Goal: Task Accomplishment & Management: Manage account settings

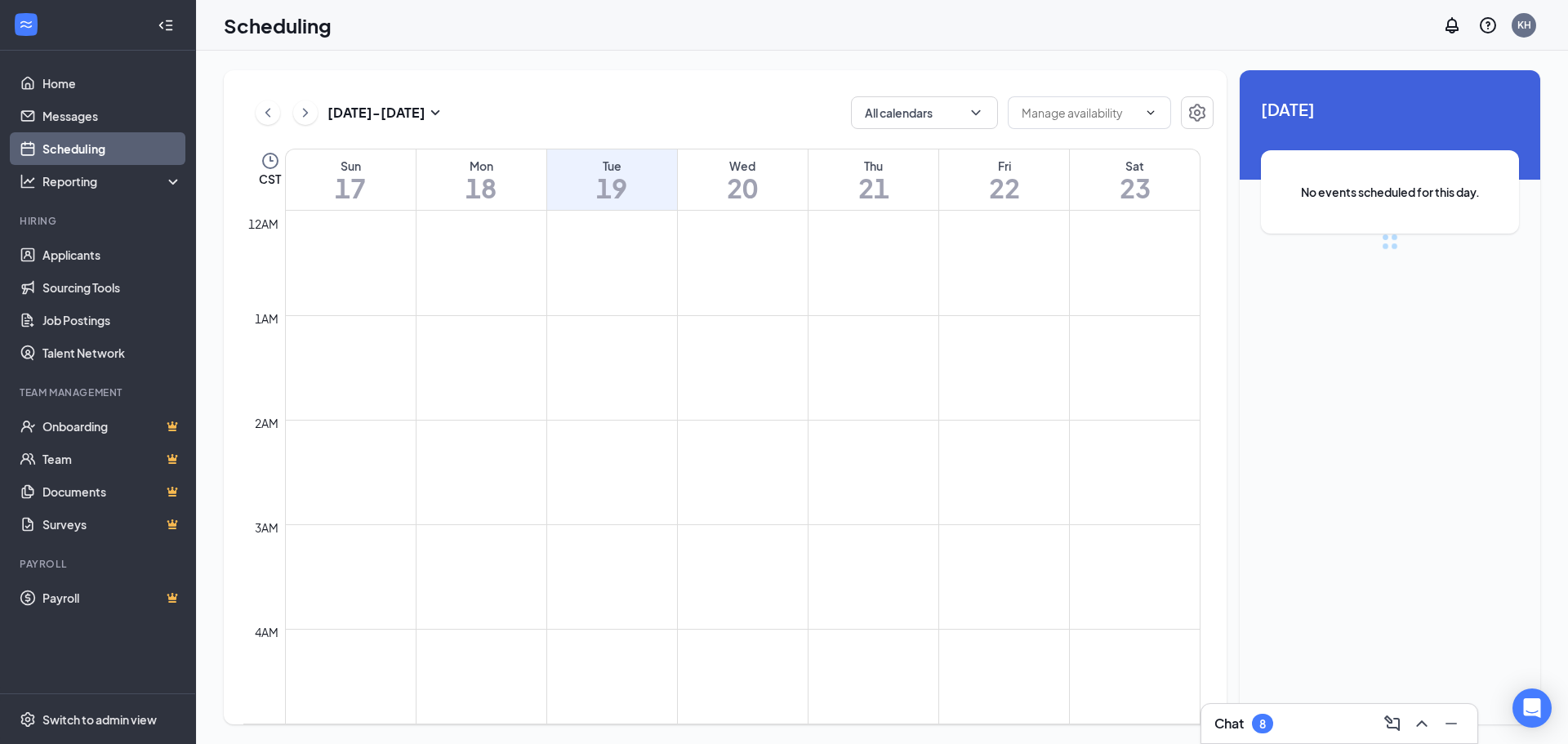
scroll to position [803, 0]
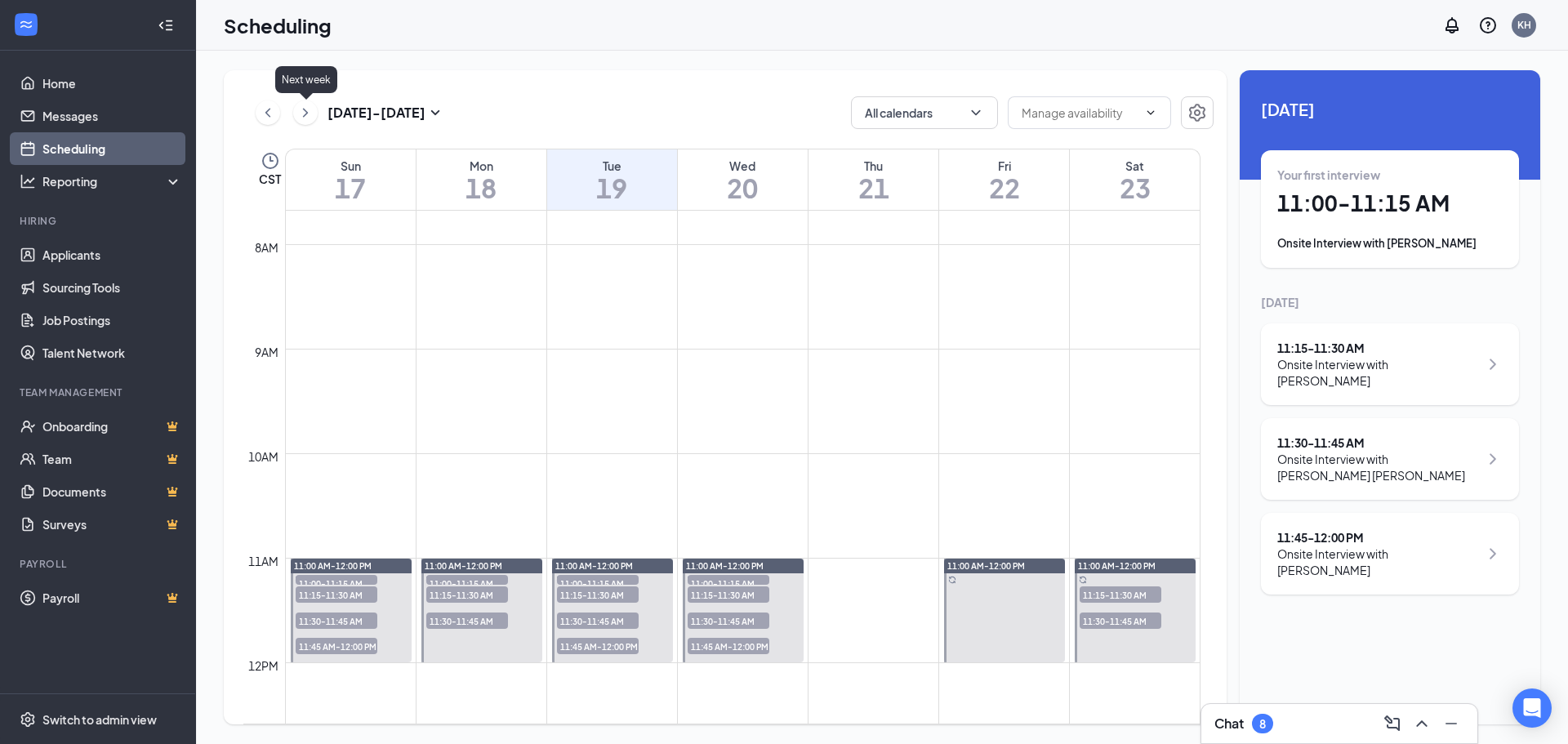
click at [314, 119] on button at bounding box center [305, 112] width 25 height 25
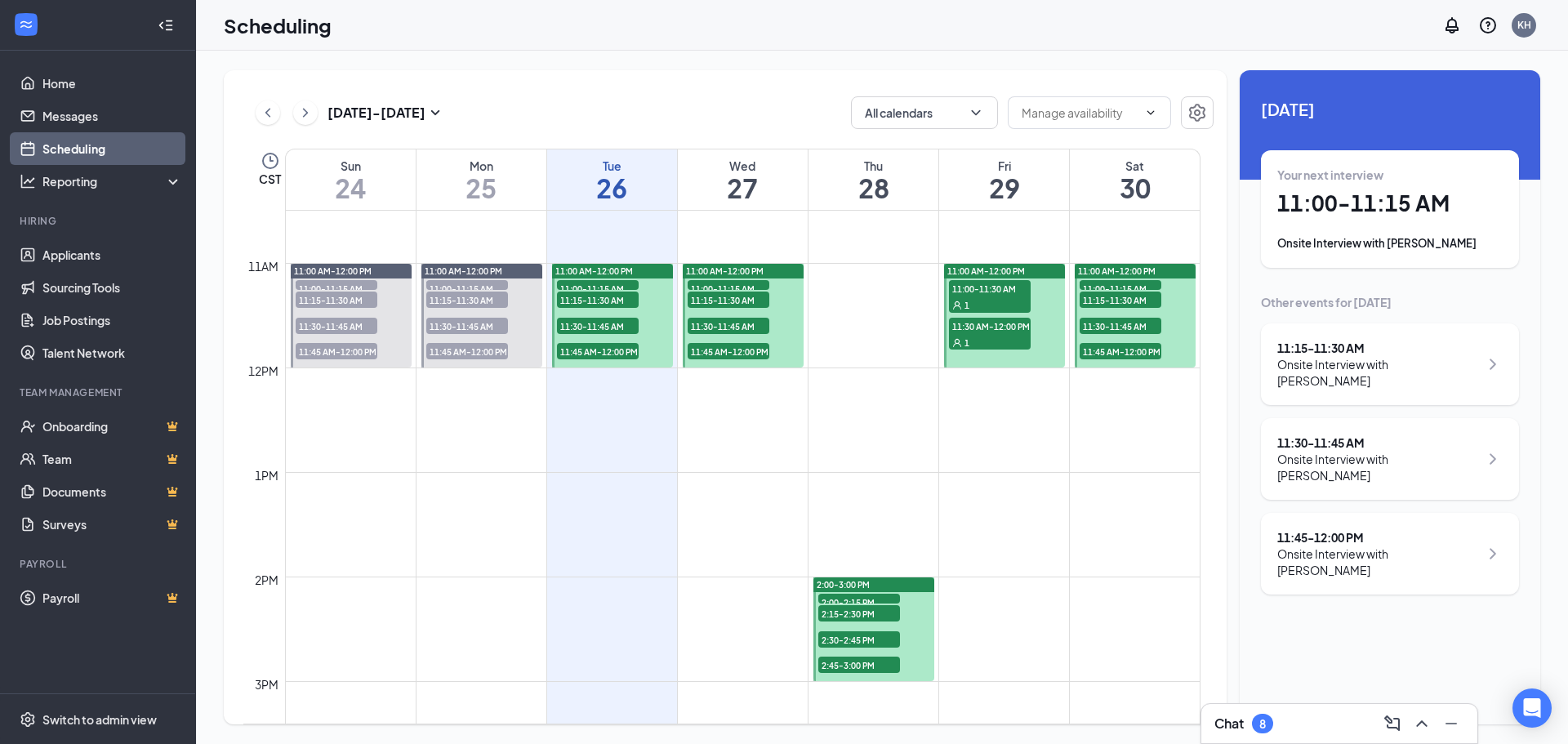
scroll to position [1016, 0]
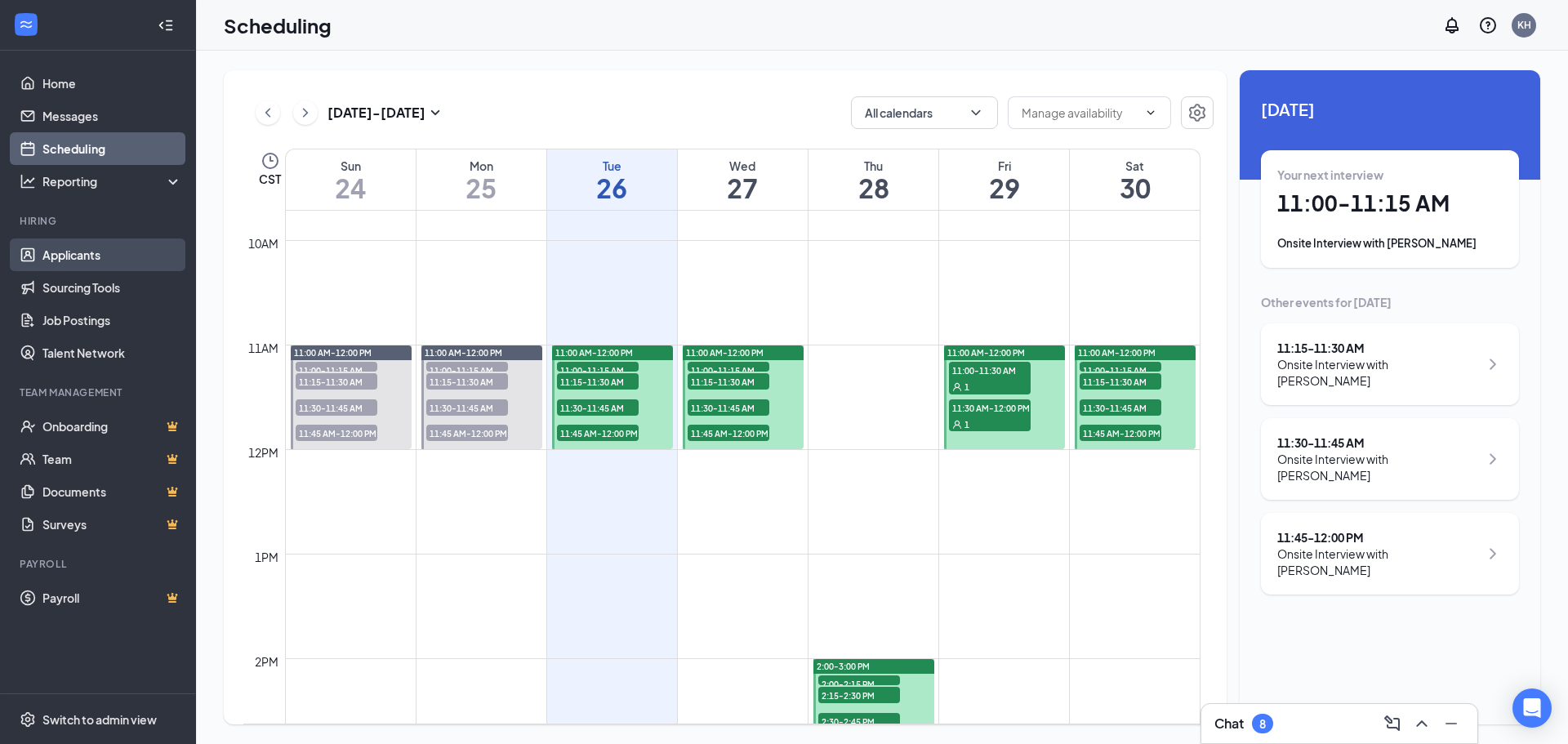
click at [153, 258] on link "Applicants" at bounding box center [112, 255] width 140 height 32
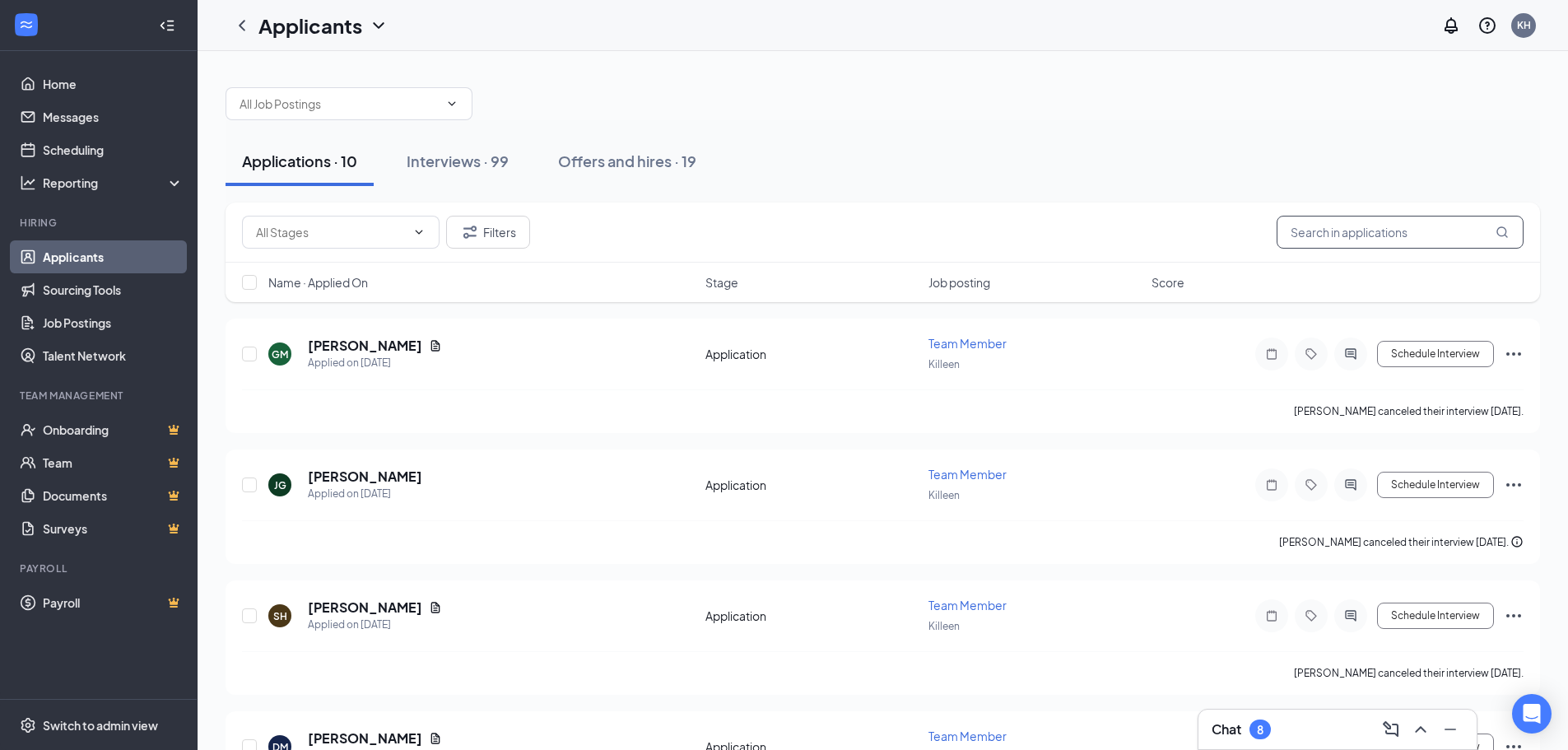
click at [1341, 235] on input "text" at bounding box center [1400, 232] width 247 height 33
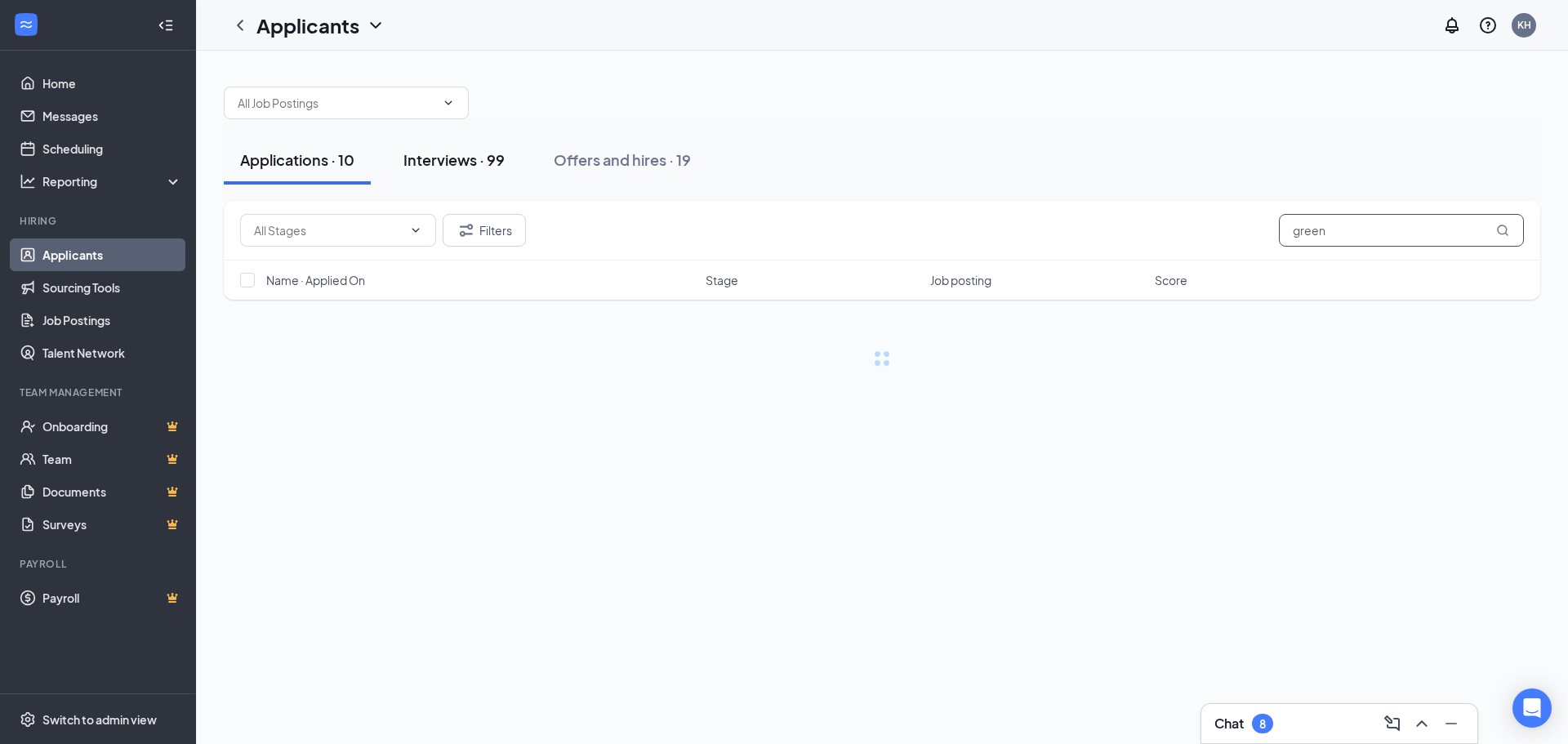
type input "green"
click at [450, 160] on div "Interviews · 99" at bounding box center [454, 159] width 101 height 21
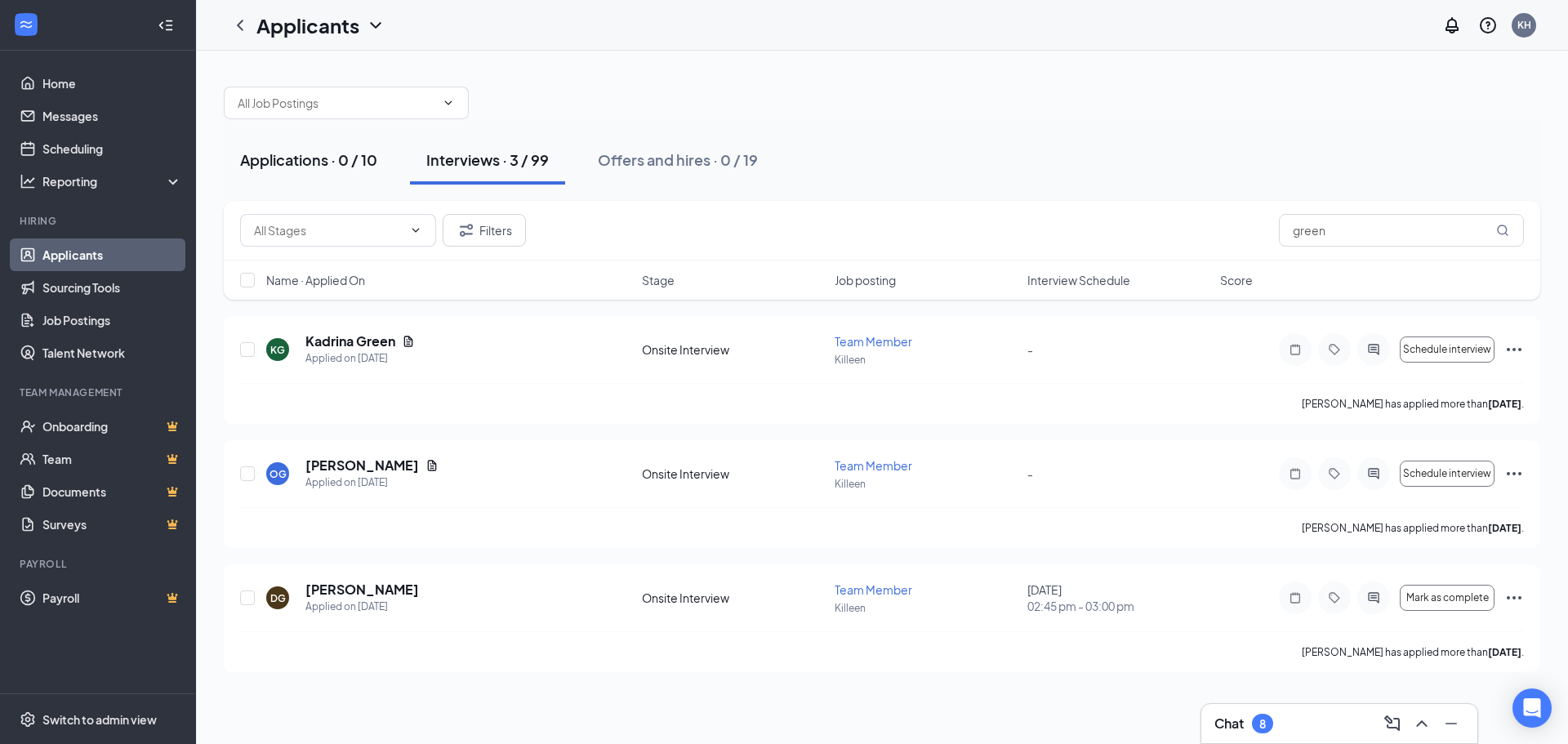
click at [336, 172] on button "Applications · 0 / 10" at bounding box center [308, 160] width 170 height 49
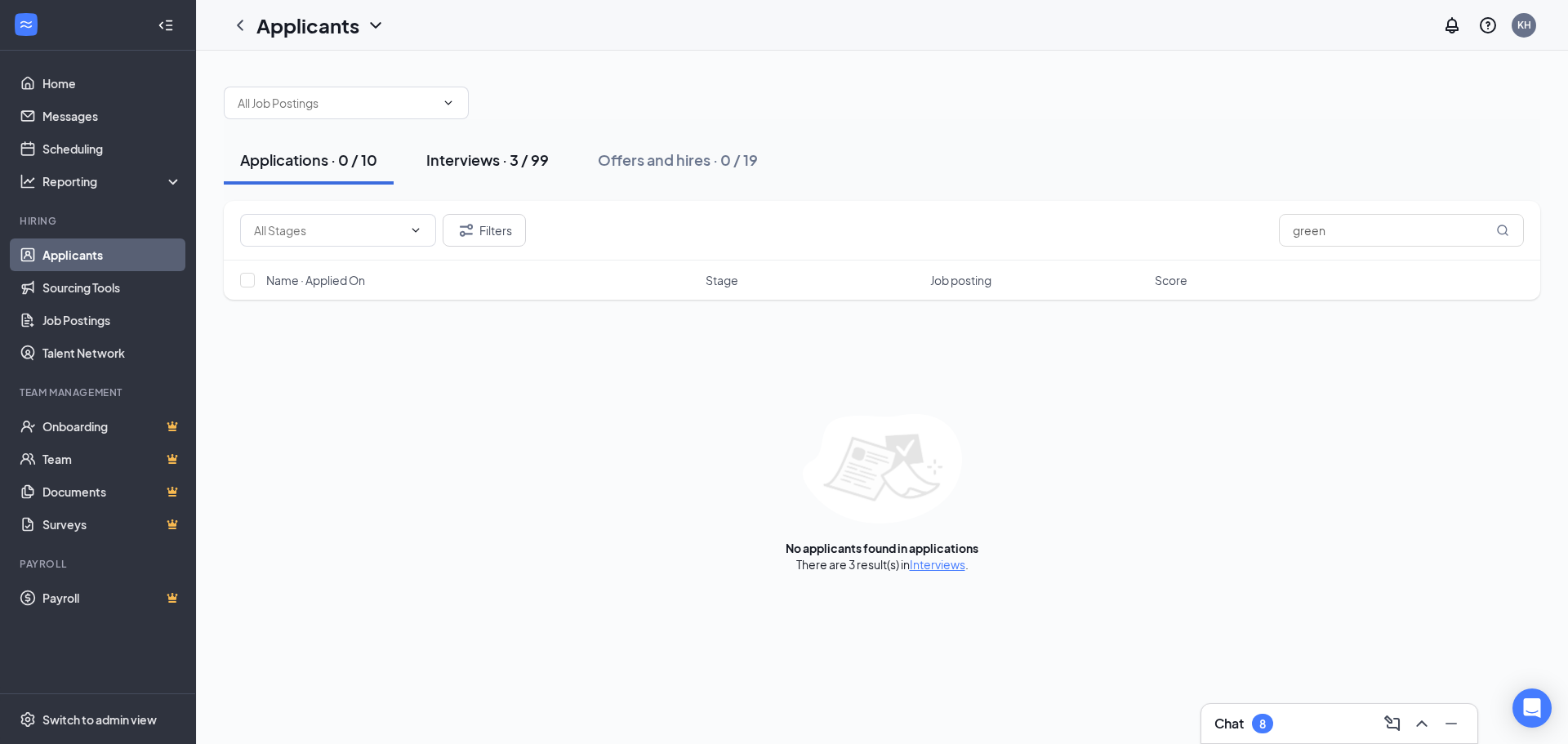
click at [538, 153] on div "Interviews · 3 / 99" at bounding box center [487, 159] width 123 height 21
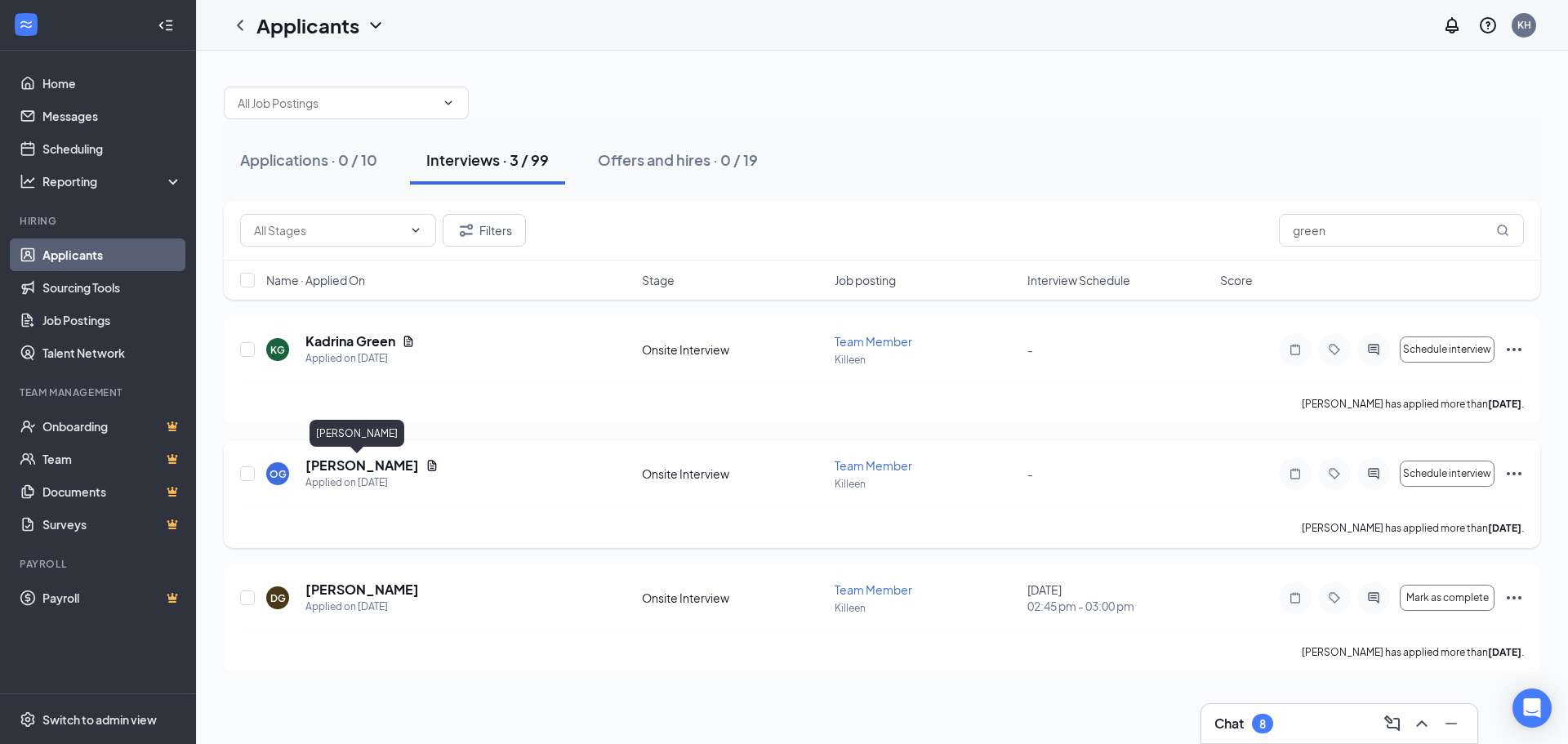
click at [340, 470] on h5 "[PERSON_NAME]" at bounding box center [363, 466] width 114 height 18
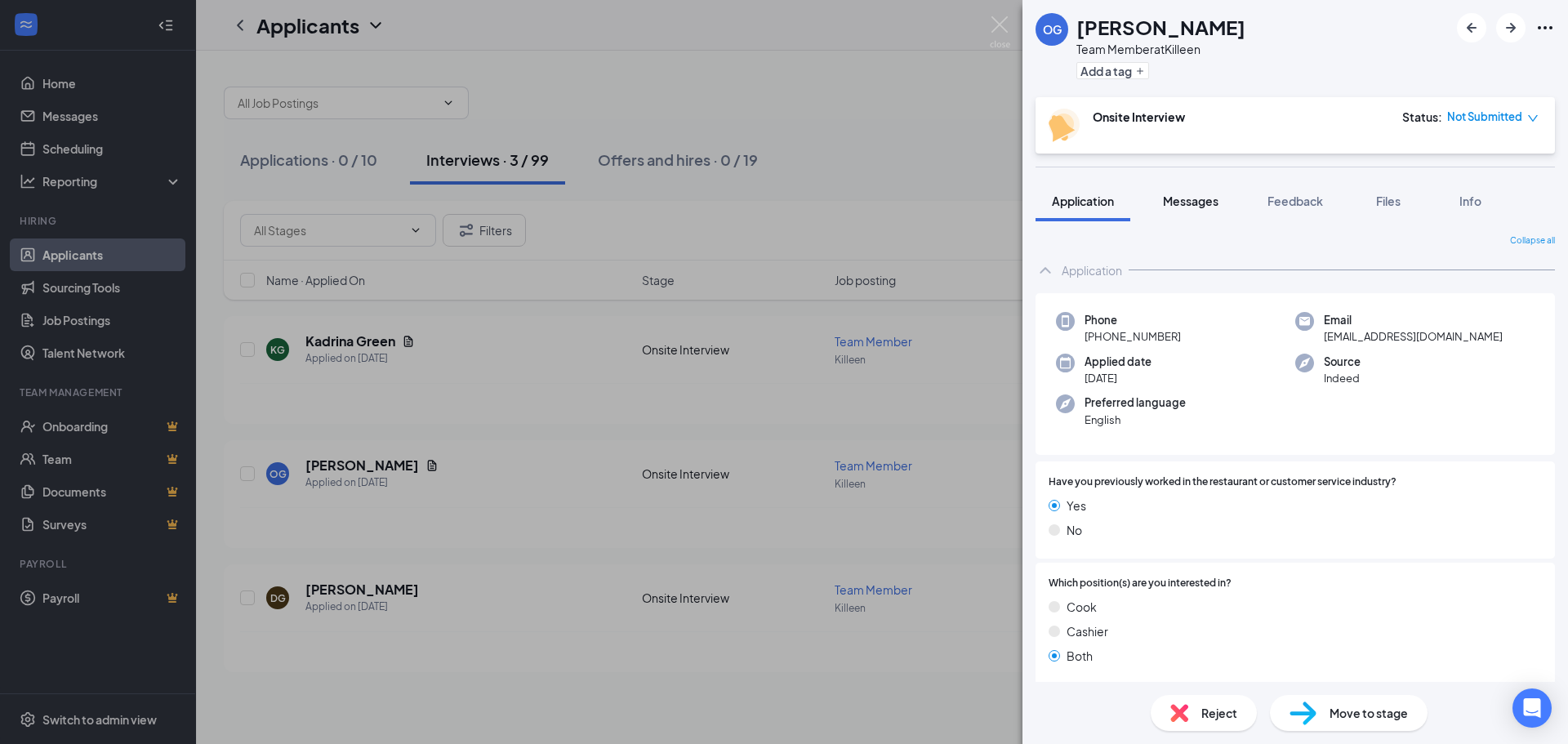
click at [1193, 198] on span "Messages" at bounding box center [1191, 200] width 56 height 15
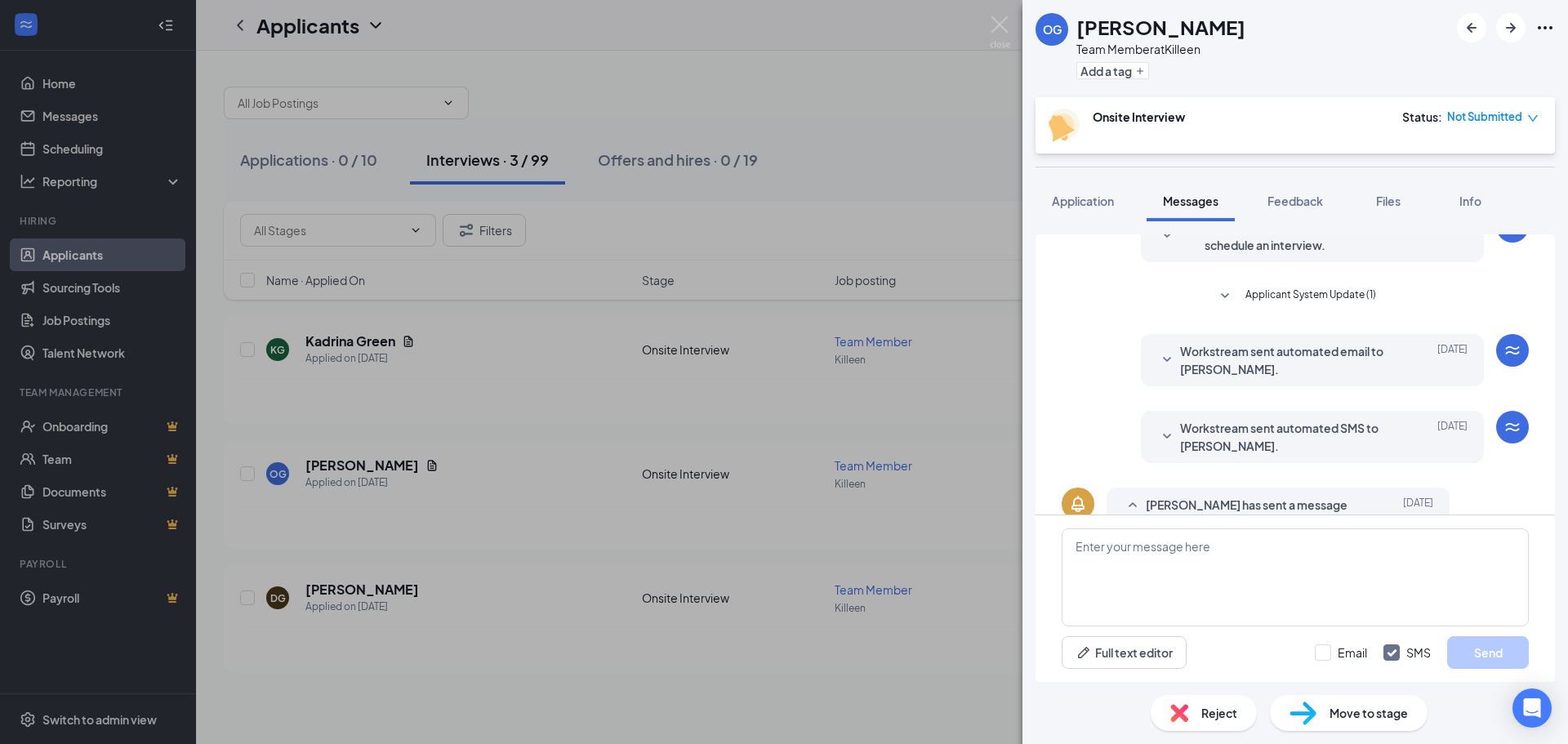
scroll to position [51, 0]
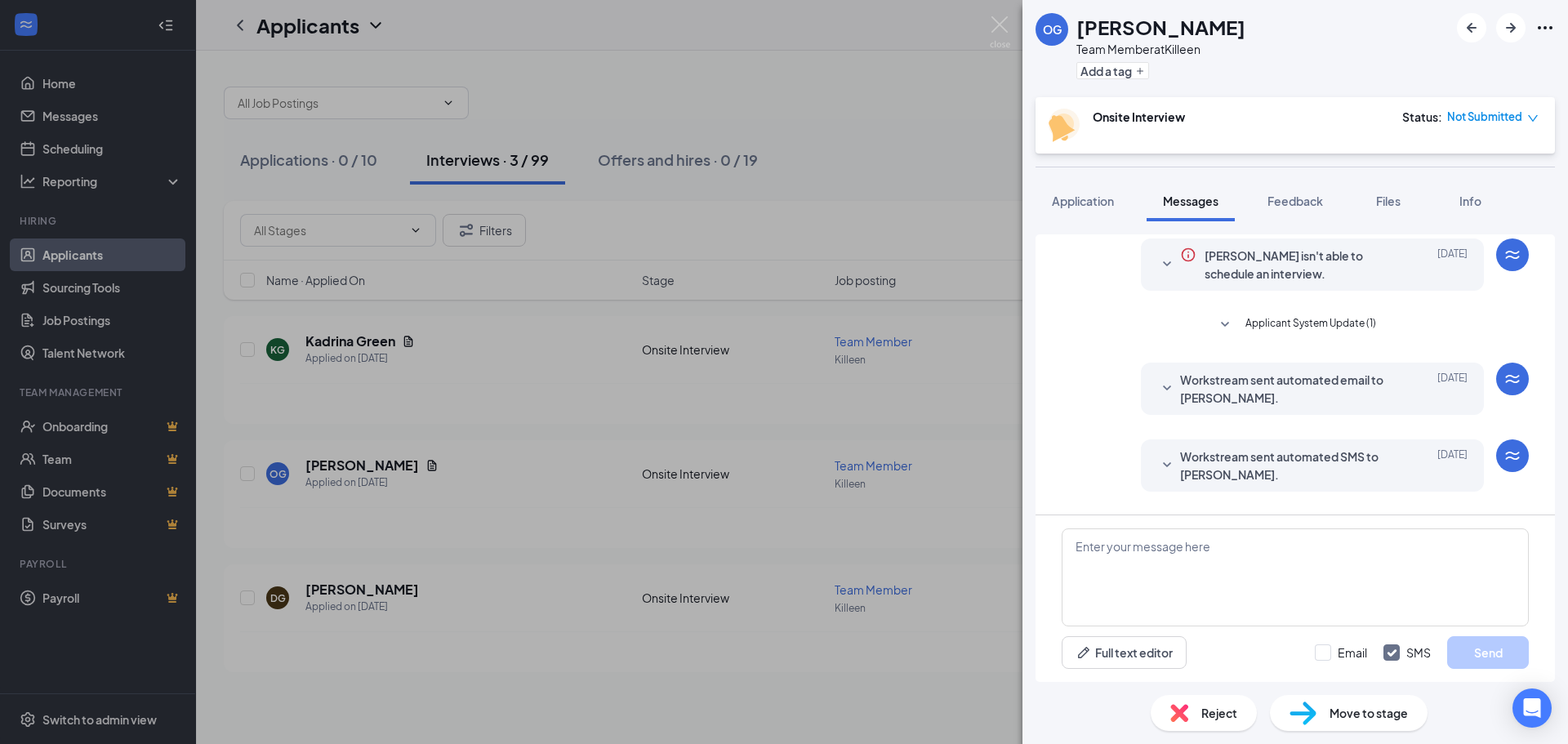
click at [1162, 389] on icon "SmallChevronDown" at bounding box center [1167, 389] width 20 height 20
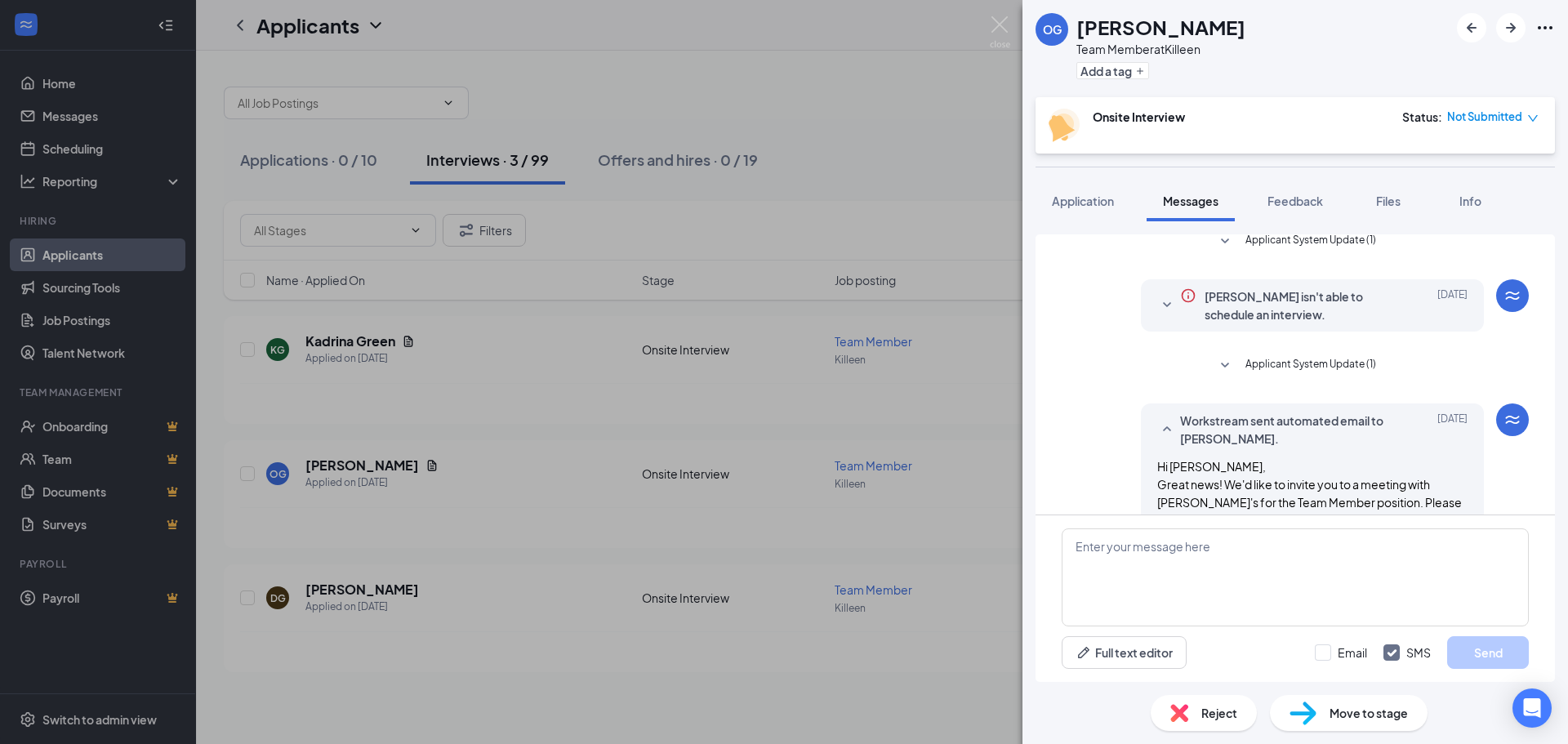
scroll to position [0, 0]
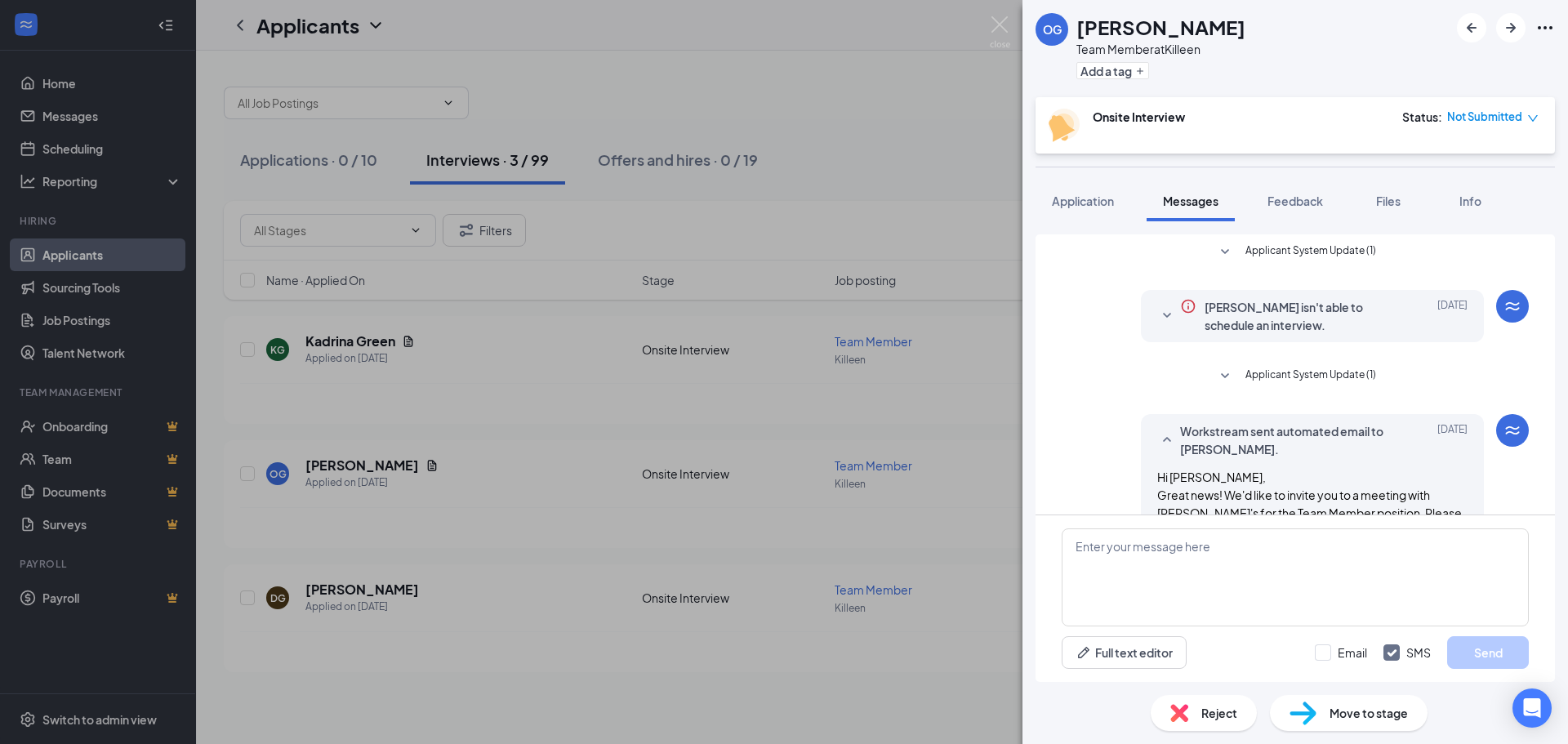
click at [984, 37] on div "OG [PERSON_NAME] Team Member at [GEOGRAPHIC_DATA] Add a tag Onsite Interview St…" at bounding box center [784, 372] width 1568 height 744
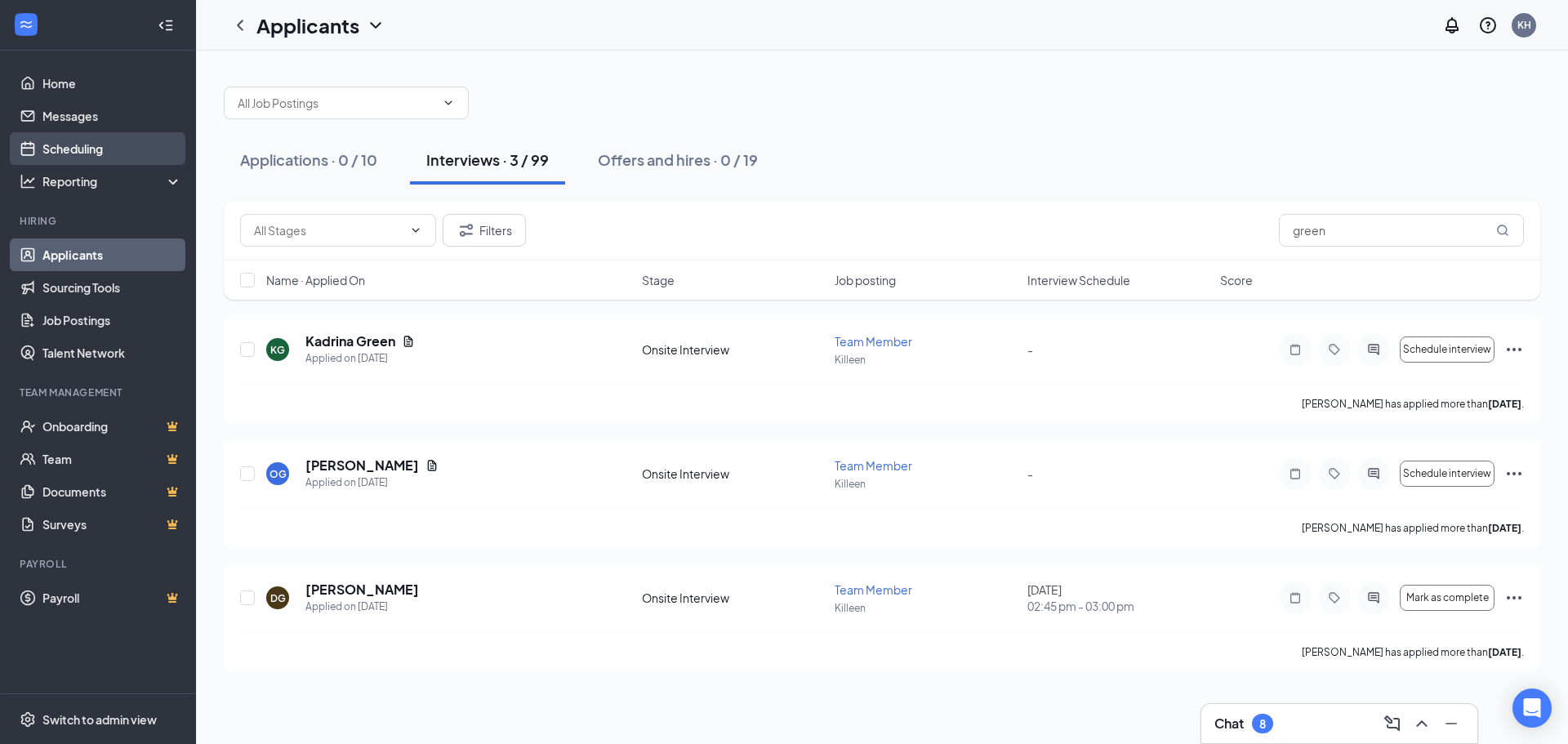
click at [94, 146] on link "Scheduling" at bounding box center [112, 148] width 140 height 32
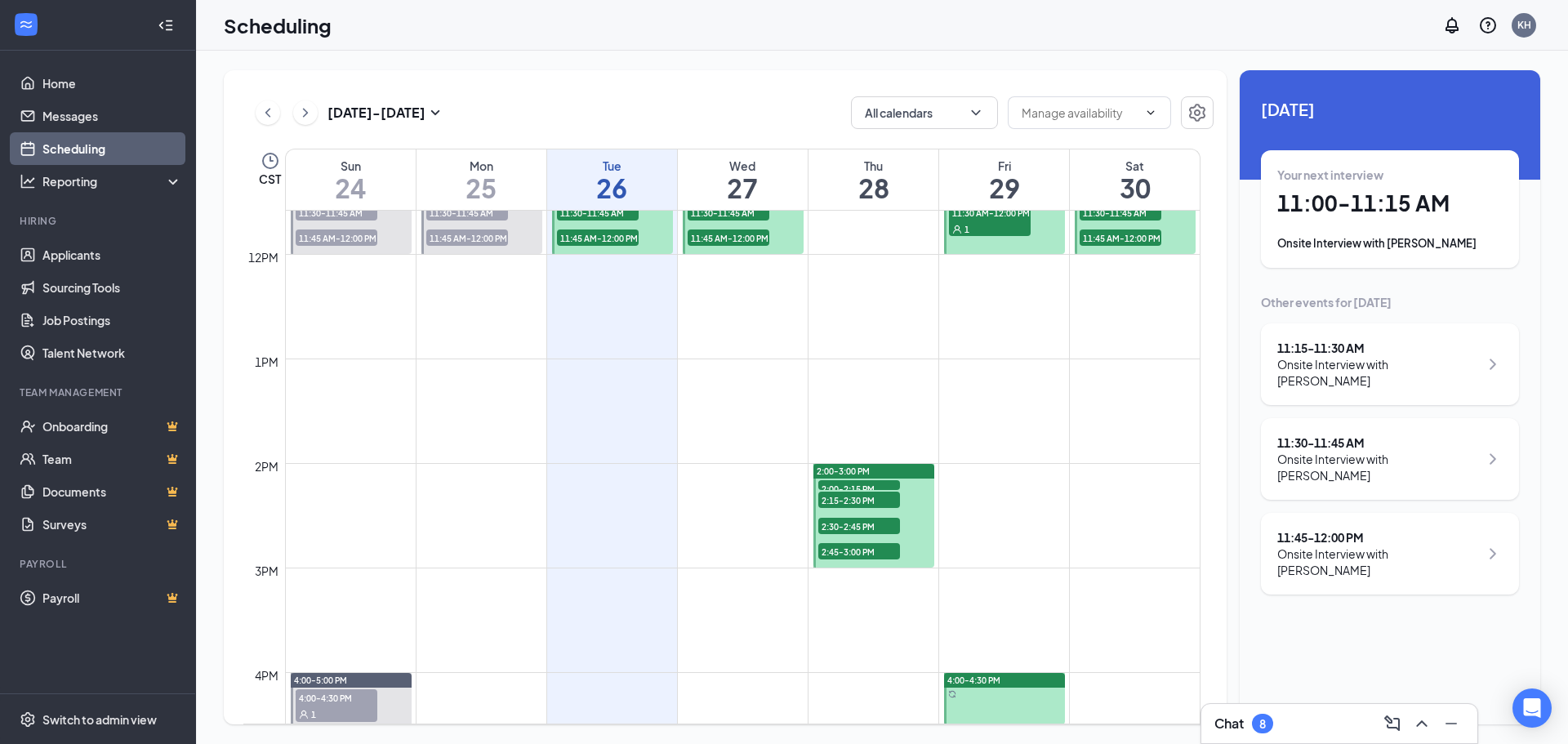
scroll to position [1375, 0]
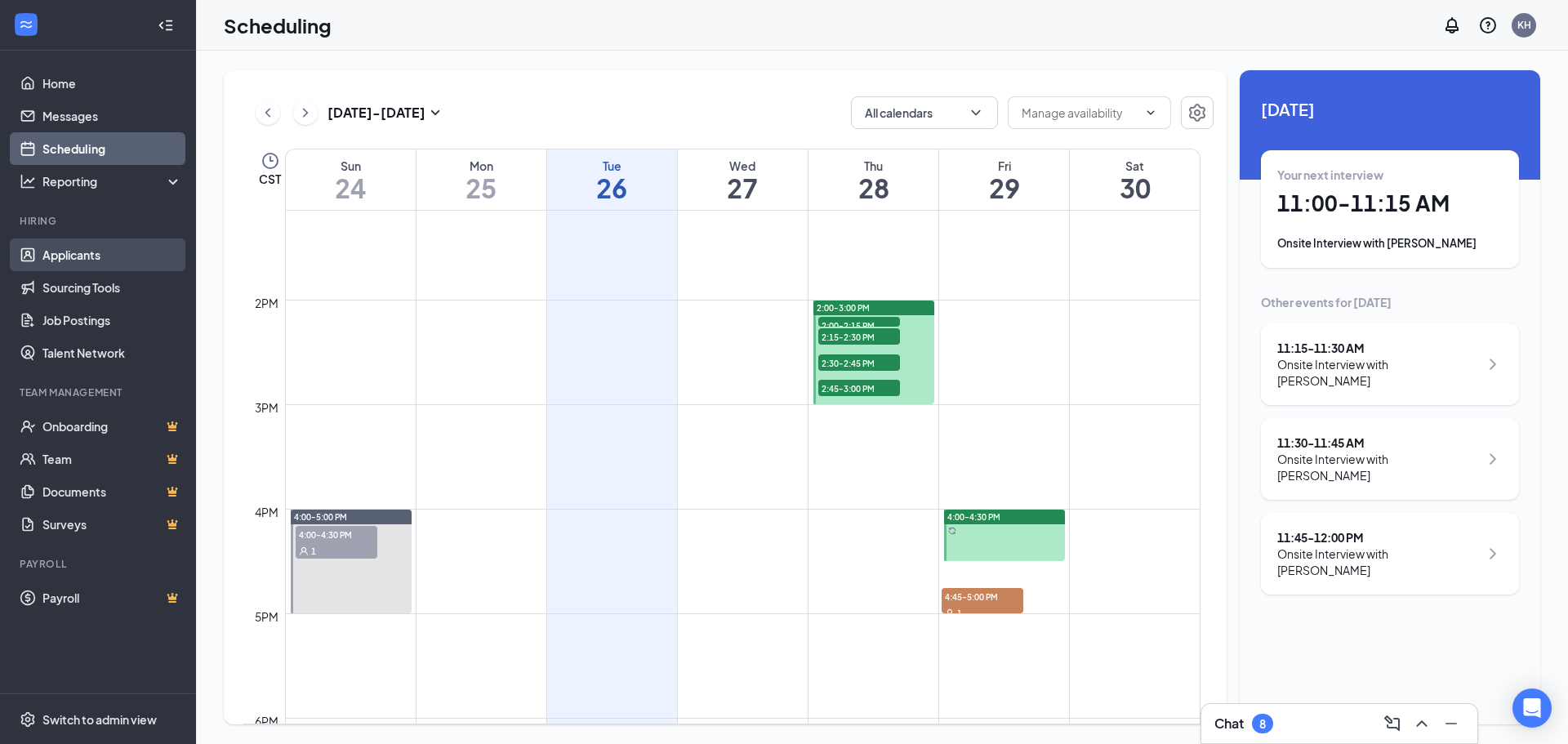
click at [65, 258] on link "Applicants" at bounding box center [112, 255] width 140 height 32
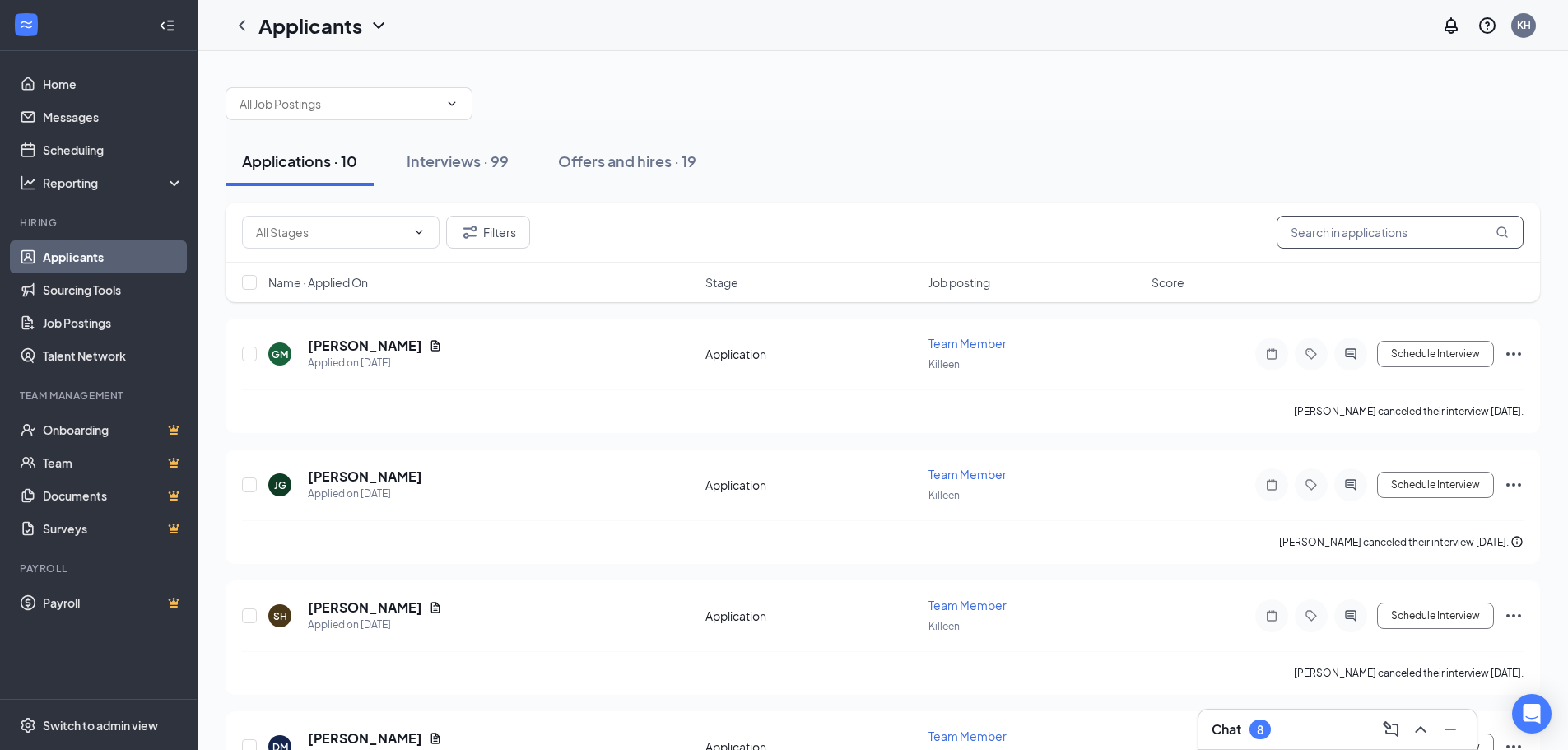
click at [1430, 228] on input "text" at bounding box center [1400, 232] width 247 height 33
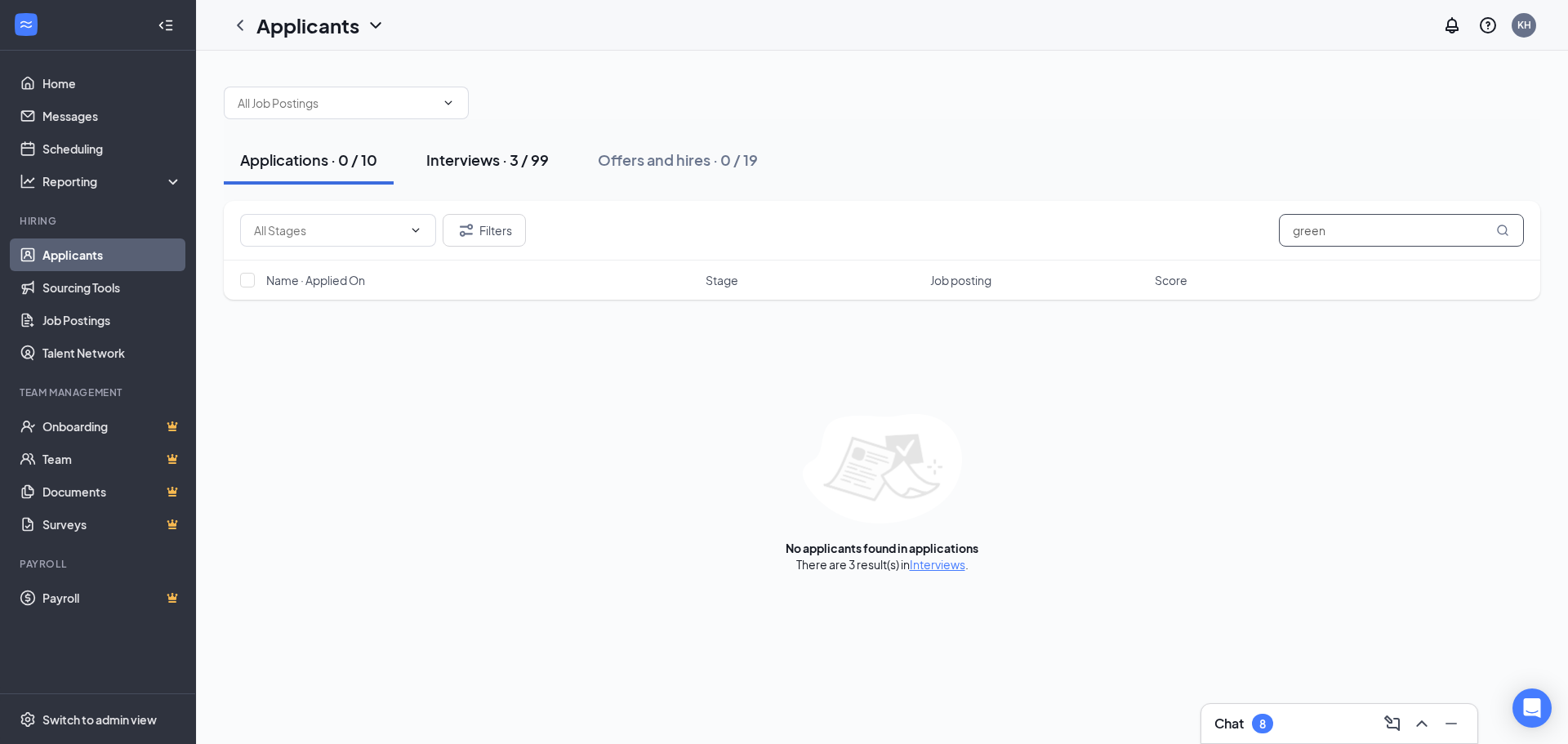
type input "green"
click at [490, 162] on div "Interviews · 3 / 99" at bounding box center [487, 159] width 123 height 21
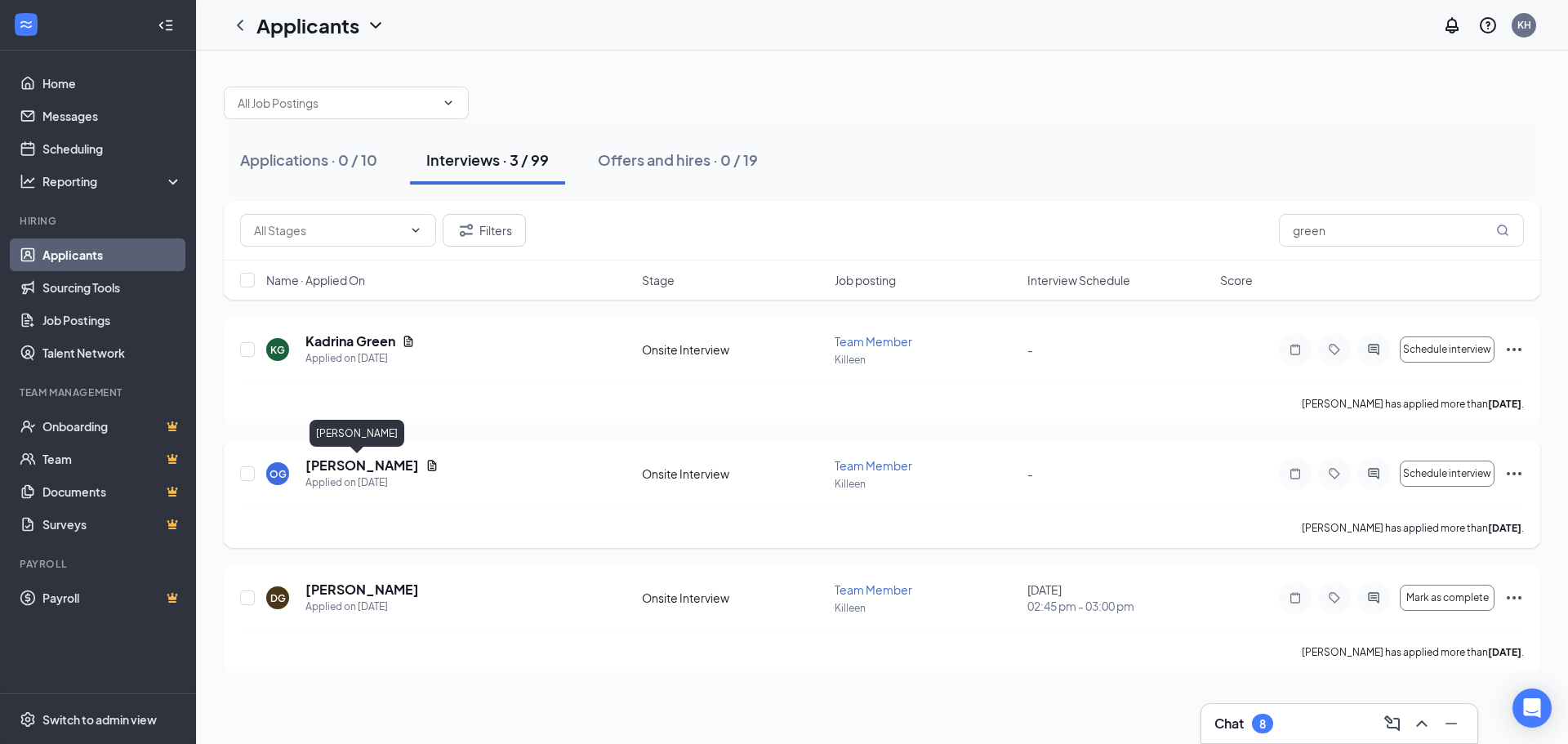
click at [320, 465] on h5 "[PERSON_NAME]" at bounding box center [363, 466] width 114 height 18
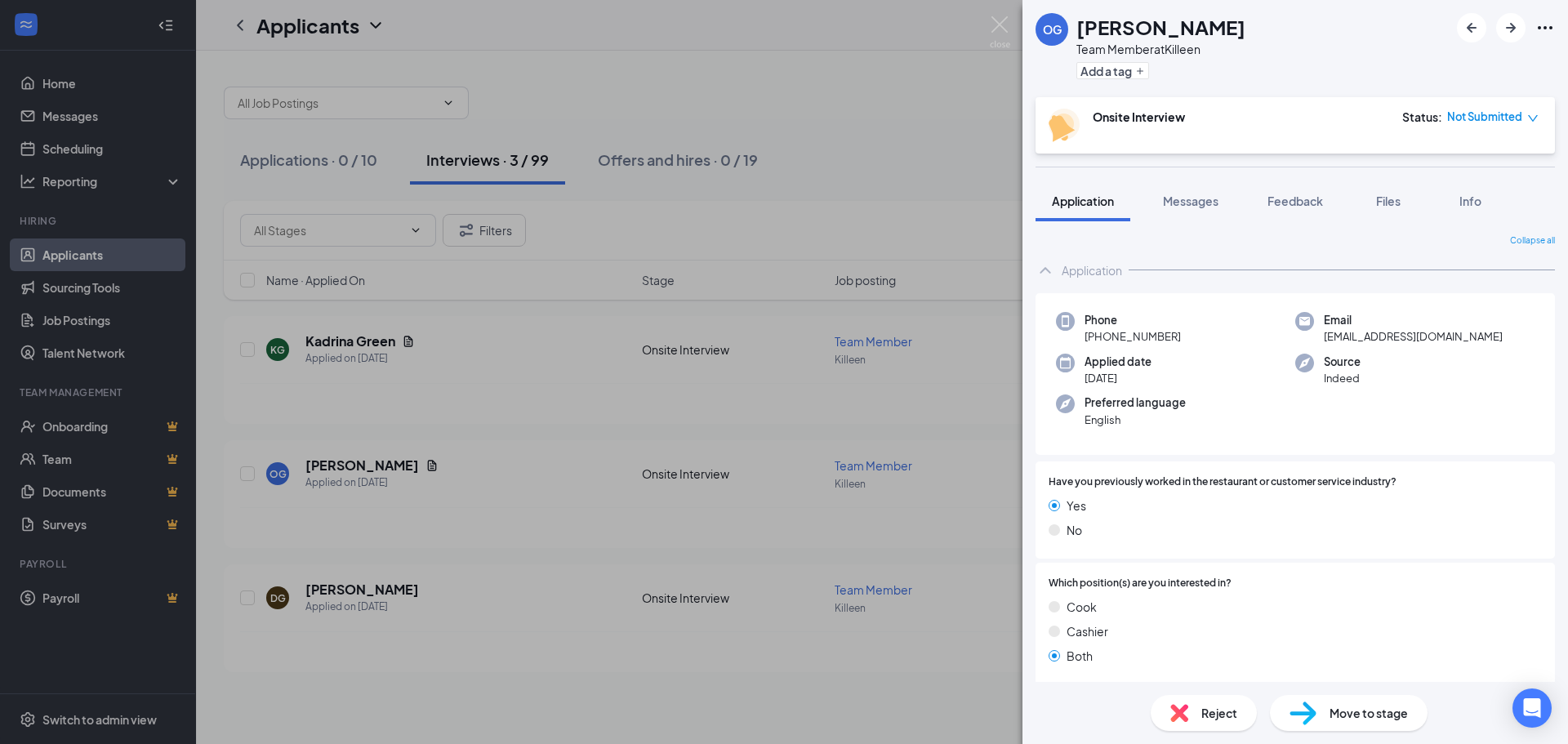
drag, startPoint x: 1347, startPoint y: 147, endPoint x: 1517, endPoint y: 125, distance: 171.4
click at [1517, 125] on span "Not Submitted" at bounding box center [1484, 117] width 75 height 17
click at [1473, 165] on span "Assign Time" at bounding box center [1466, 164] width 63 height 18
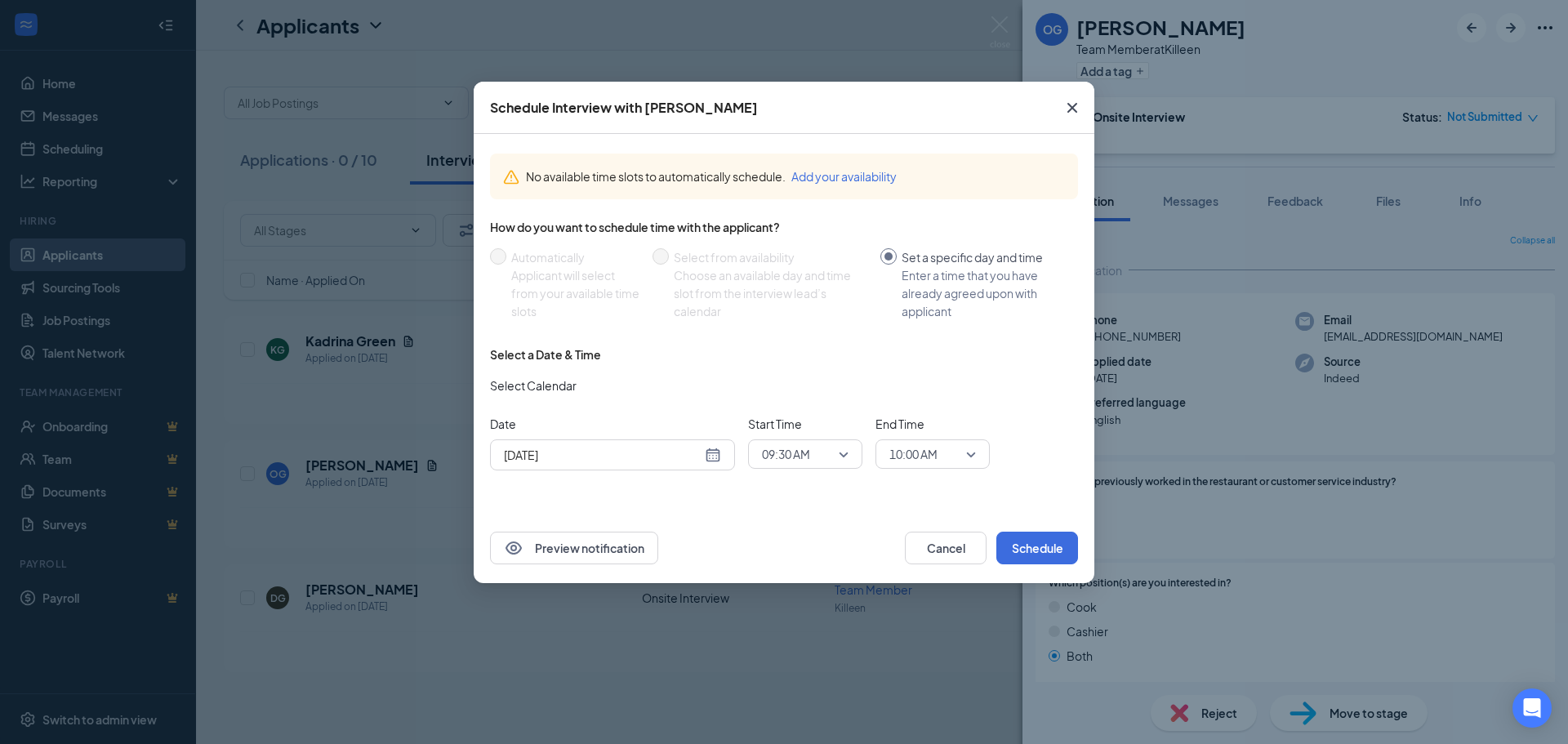
click at [578, 449] on input "[DATE]" at bounding box center [602, 455] width 197 height 18
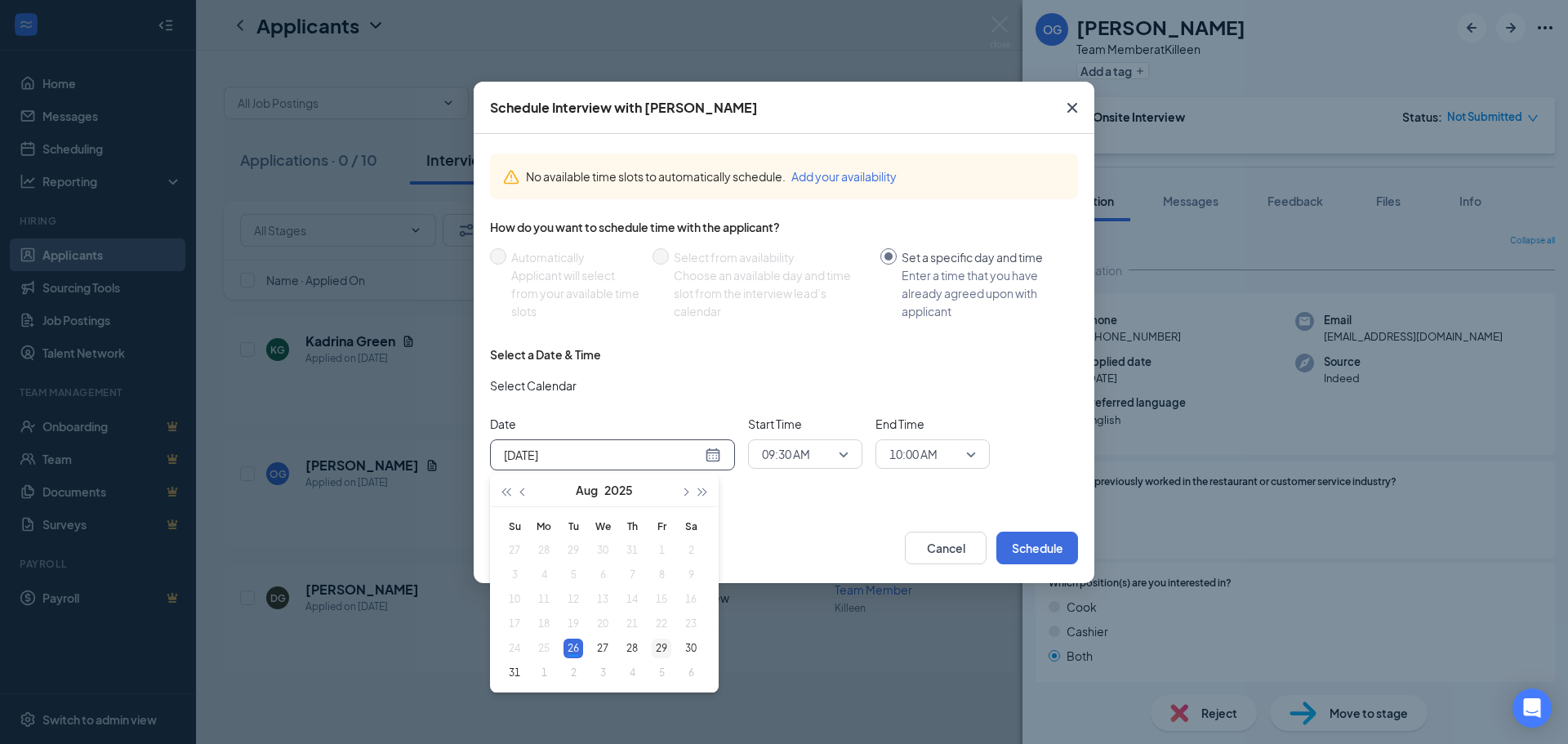
type input "[DATE]"
click at [665, 644] on div "29" at bounding box center [661, 649] width 20 height 20
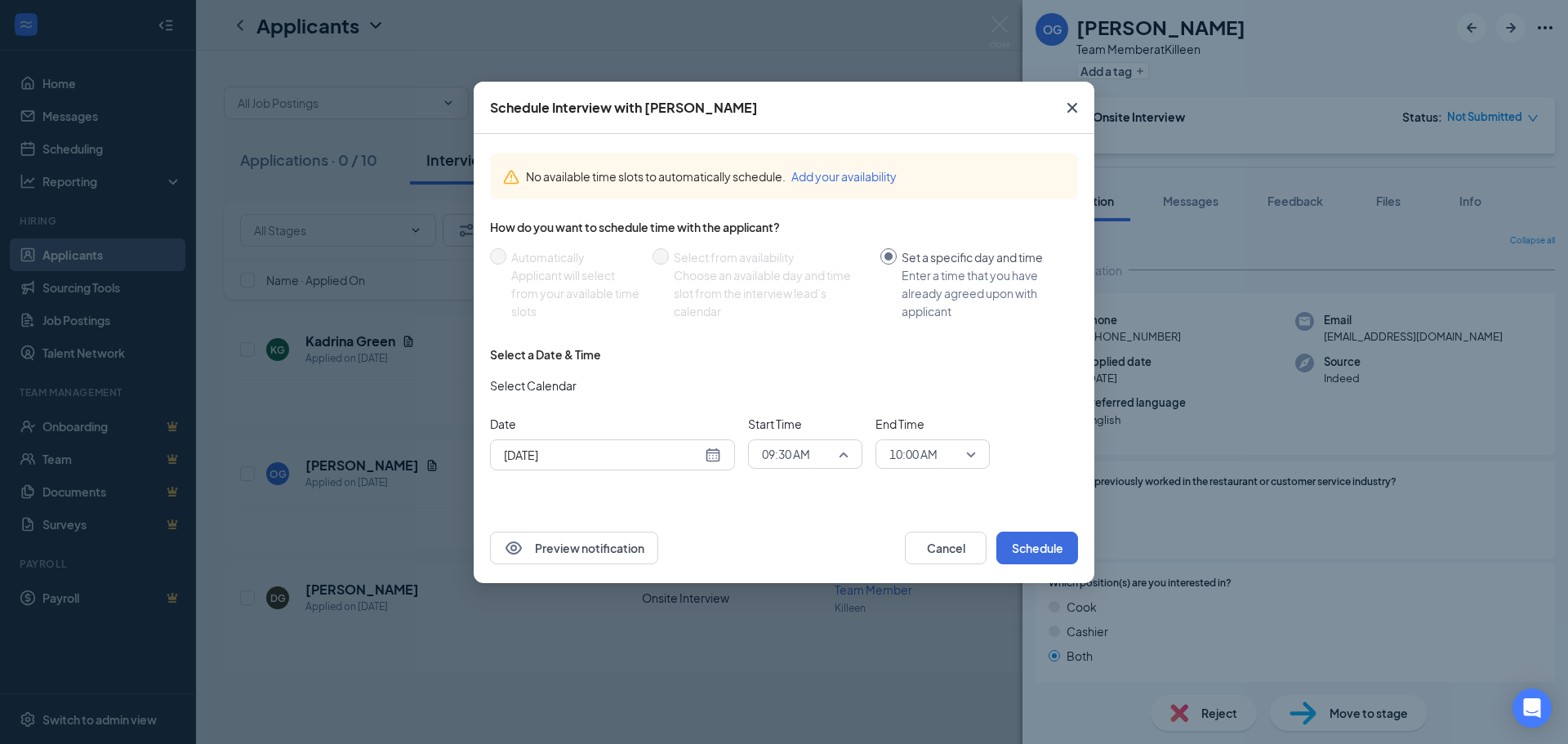
click at [793, 467] on input "search" at bounding box center [799, 454] width 84 height 28
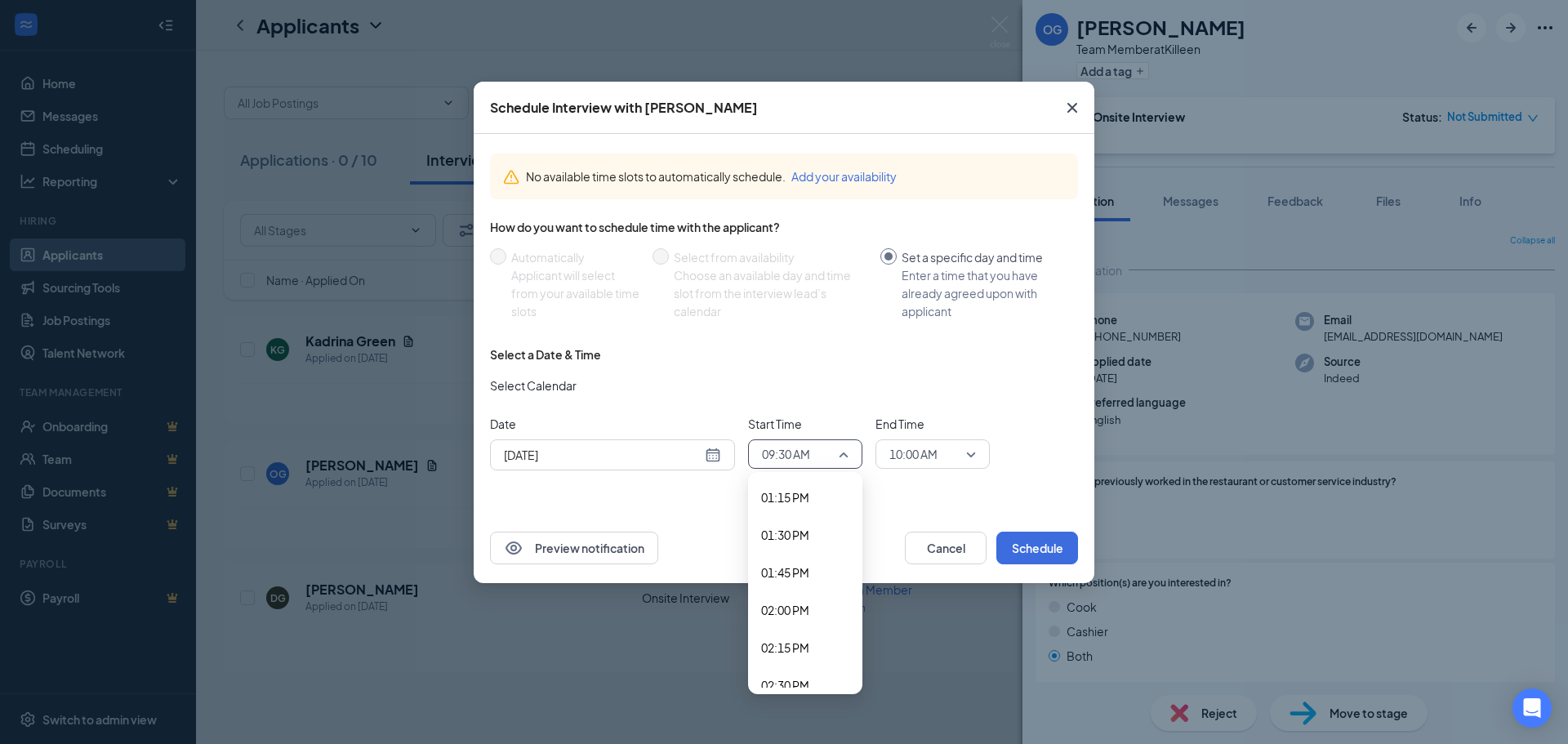
scroll to position [2320, 0]
click at [802, 656] on span "04:30 PM" at bounding box center [785, 659] width 48 height 18
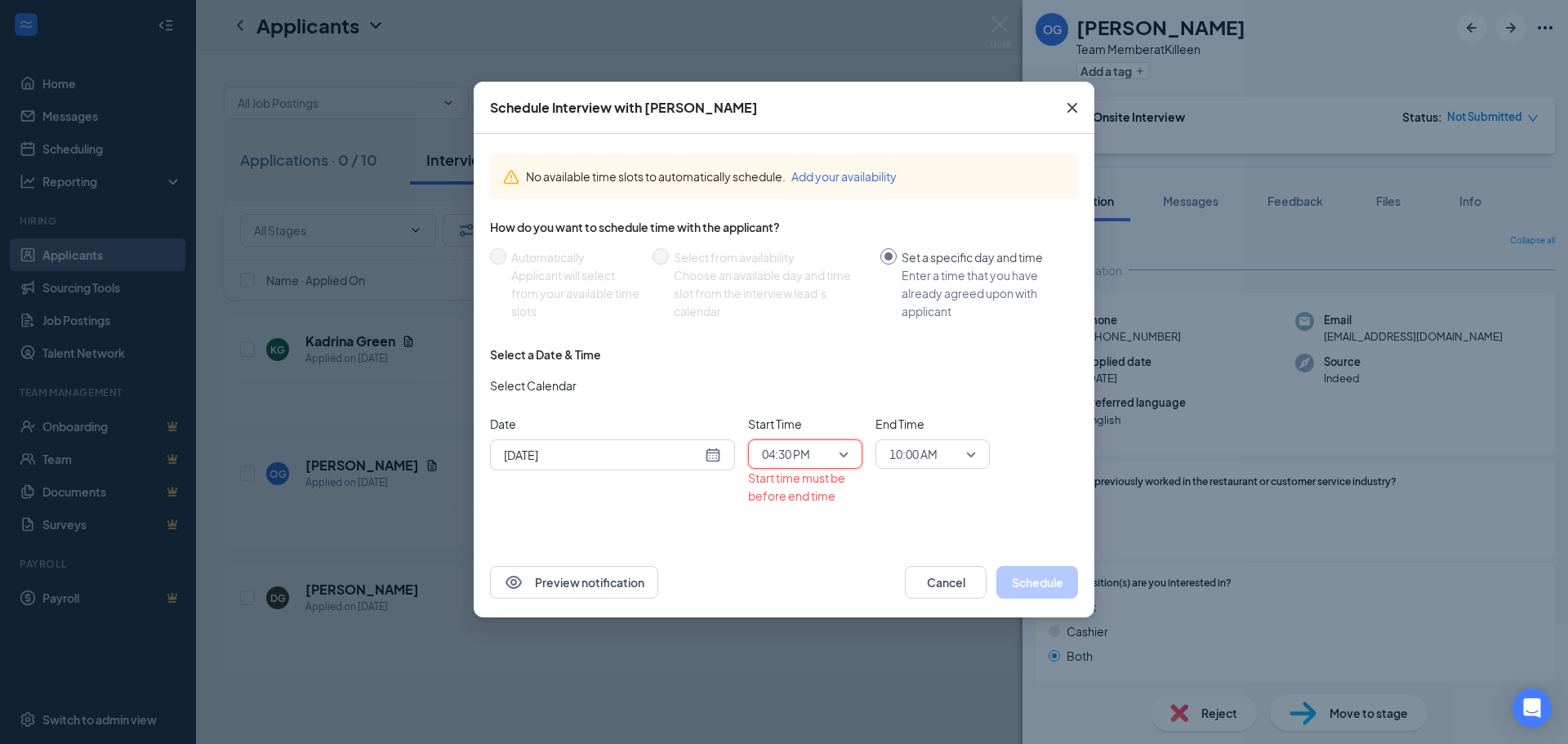
click at [917, 459] on span "10:00 AM" at bounding box center [913, 454] width 48 height 25
click at [910, 617] on span "04:45 PM" at bounding box center [912, 621] width 48 height 18
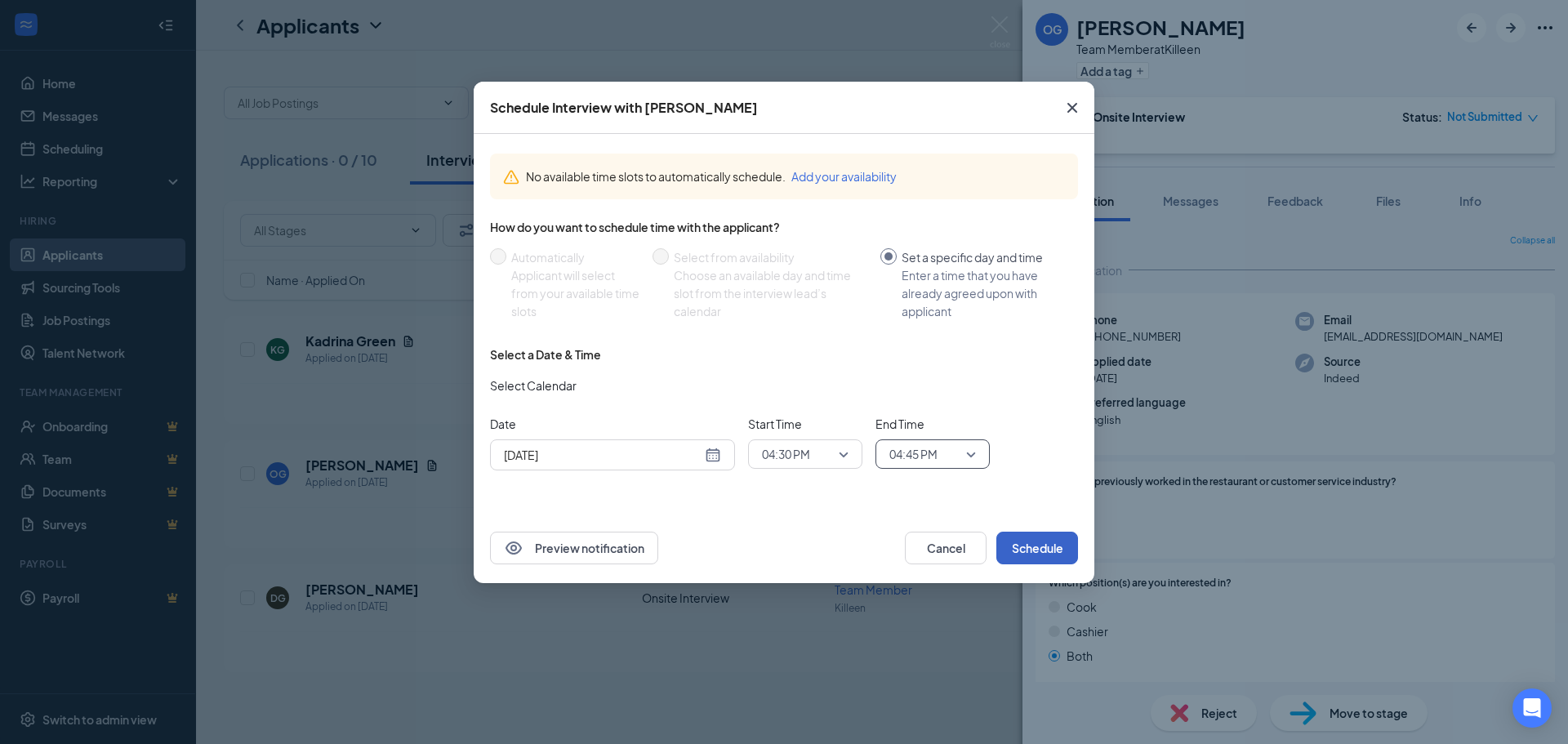
click at [1046, 545] on button "Schedule" at bounding box center [1036, 547] width 82 height 32
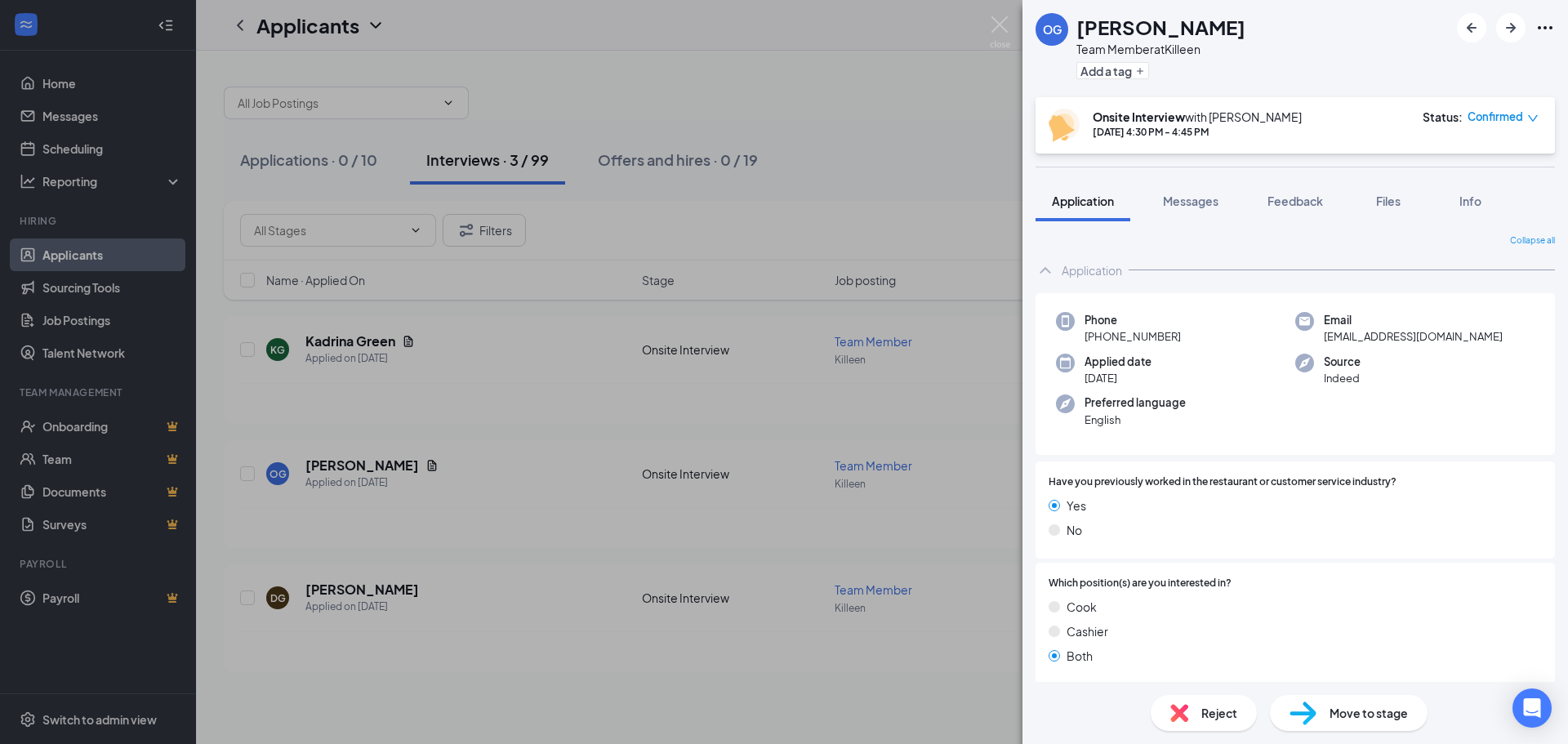
click at [876, 116] on div "OG [PERSON_NAME] Team Member at [GEOGRAPHIC_DATA] Add a tag Onsite Interview wi…" at bounding box center [784, 372] width 1568 height 744
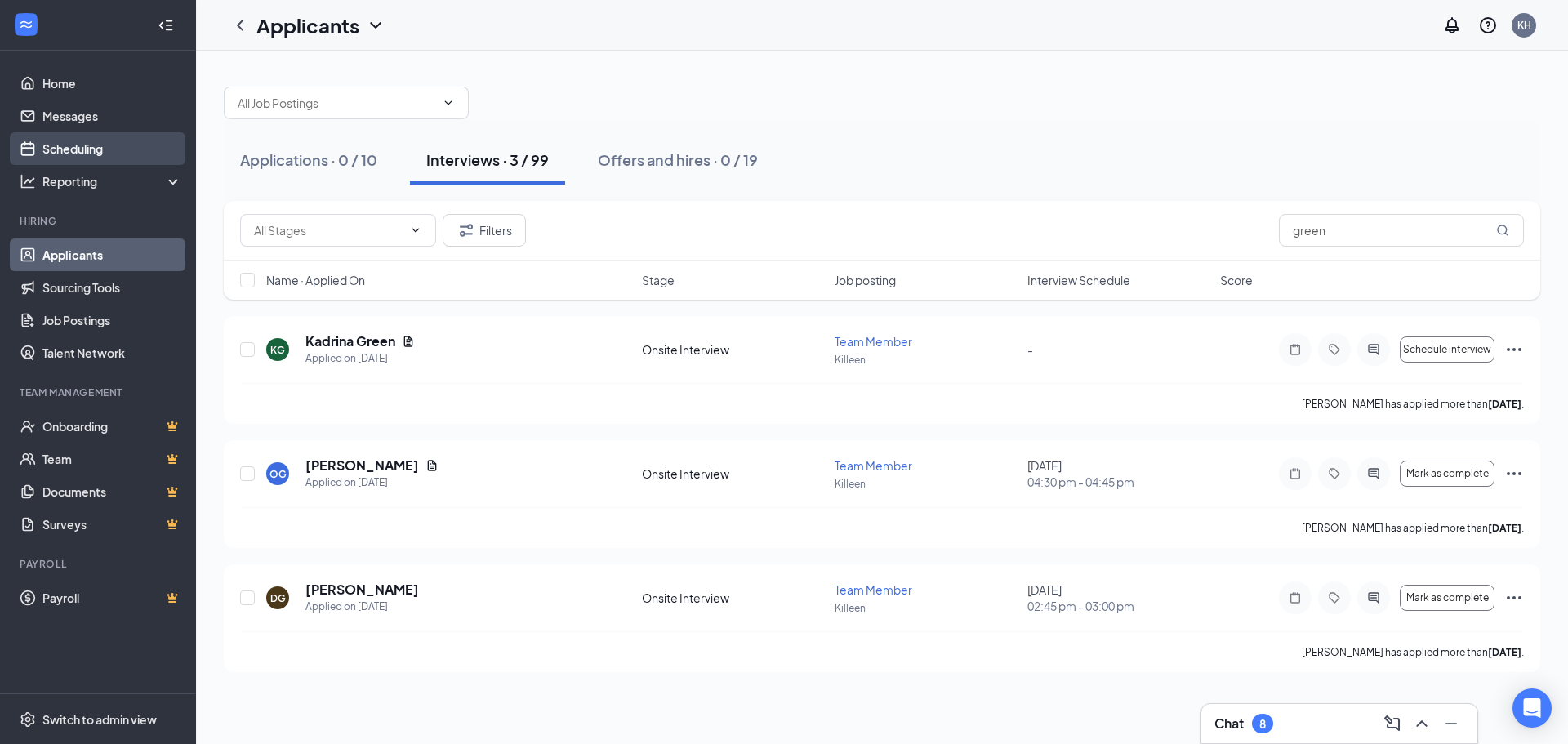
click at [59, 153] on link "Scheduling" at bounding box center [112, 148] width 140 height 32
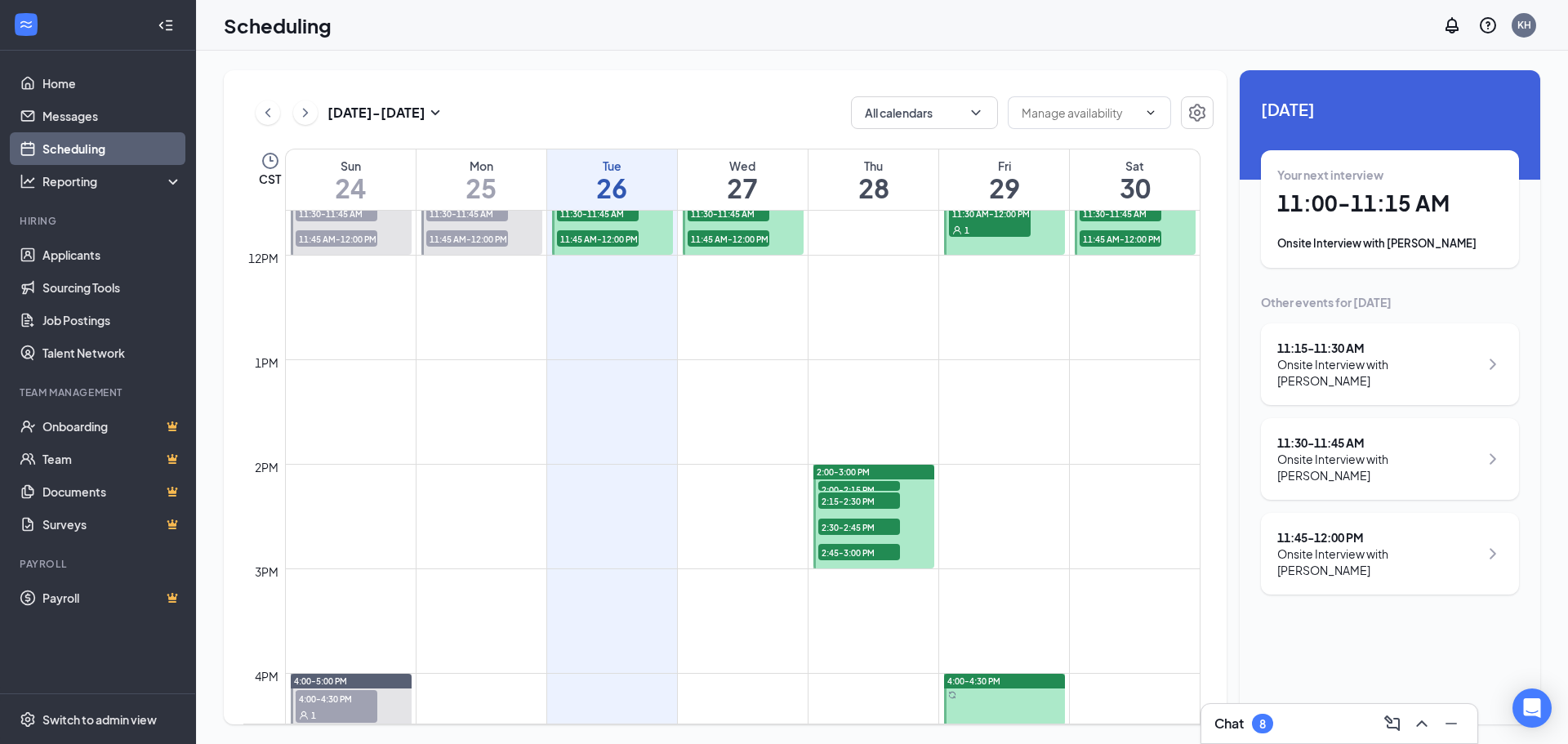
scroll to position [1375, 0]
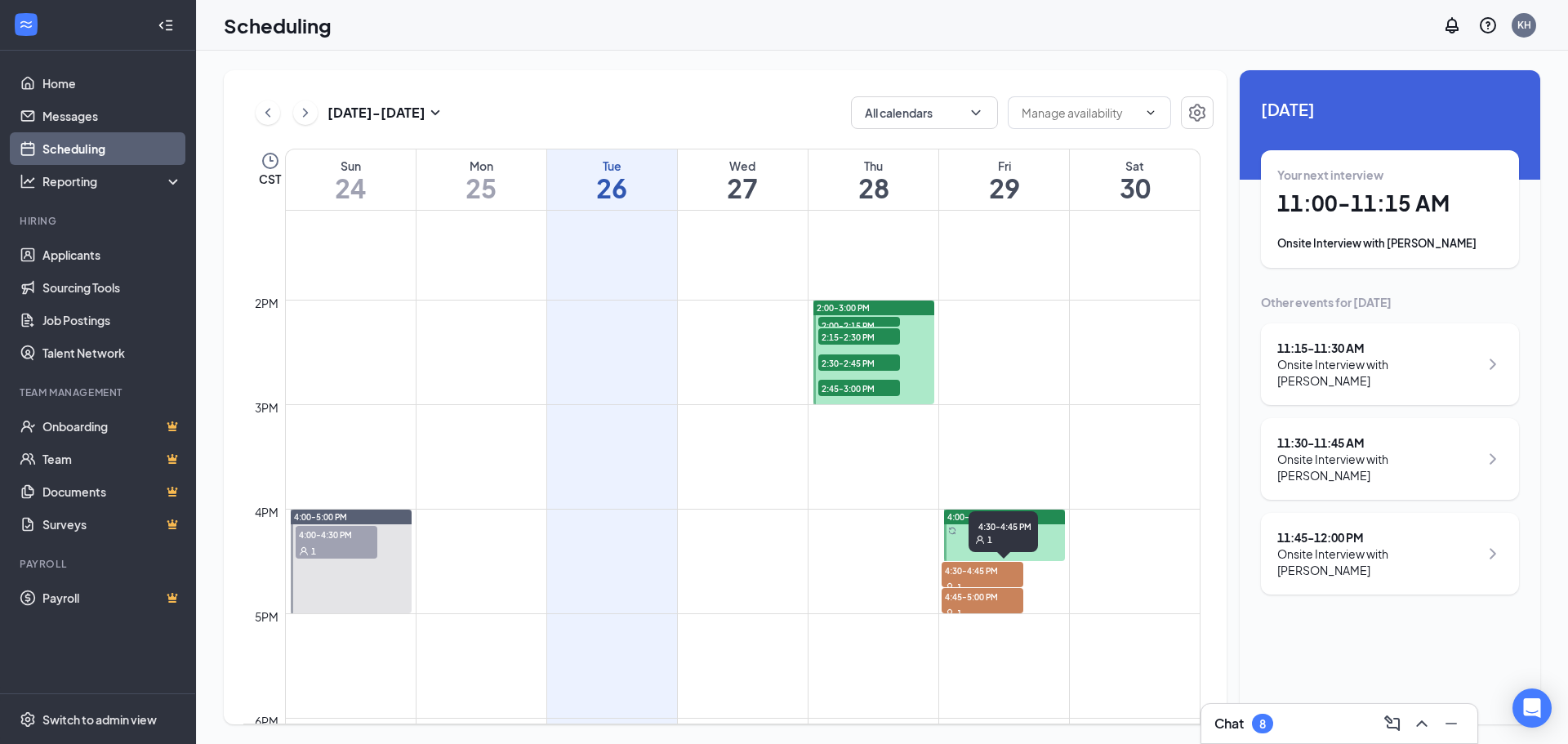
click at [1004, 565] on span "4:30-4:45 PM" at bounding box center [981, 570] width 82 height 17
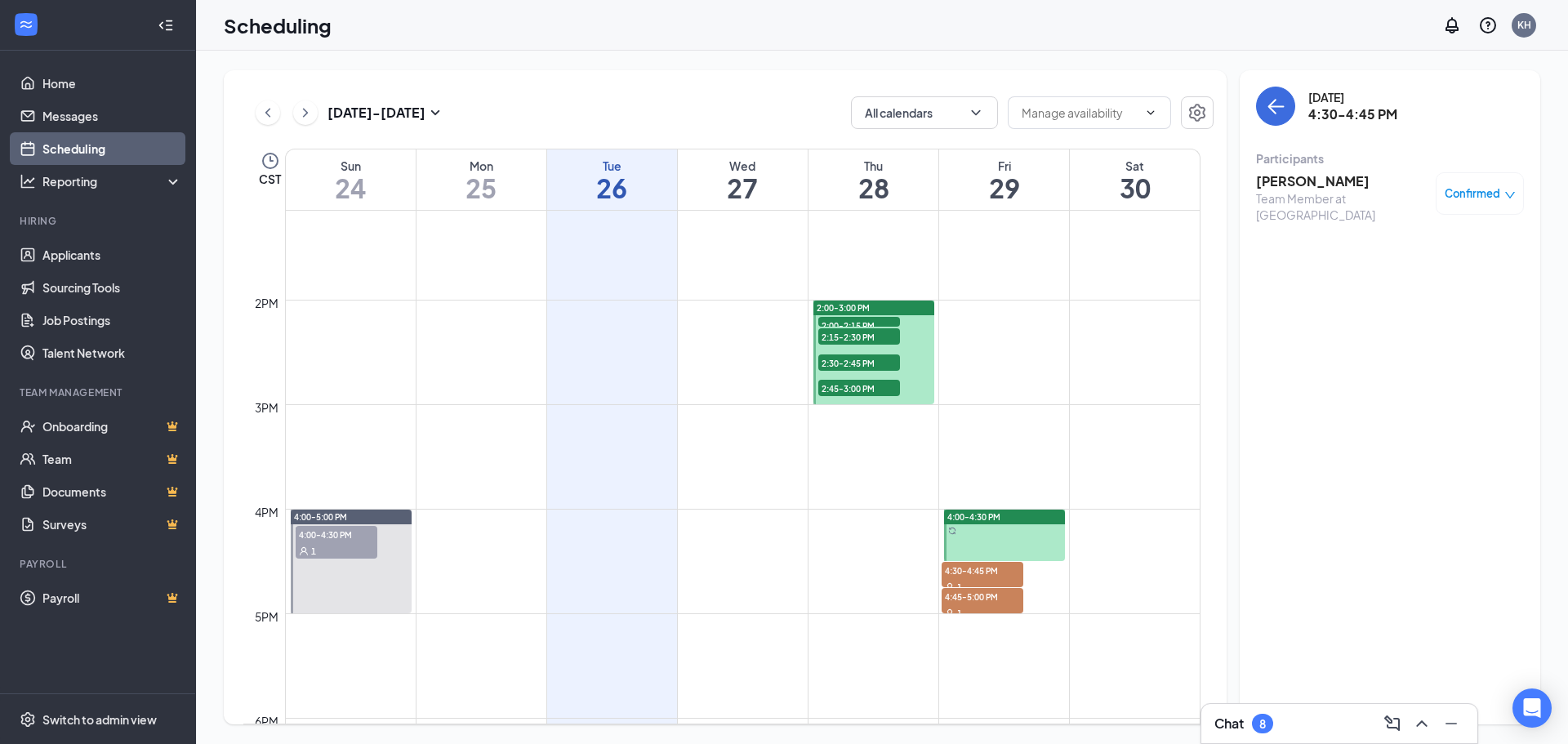
click at [1298, 199] on div "Team Member at [GEOGRAPHIC_DATA]" at bounding box center [1341, 206] width 172 height 32
click at [1299, 177] on h3 "[PERSON_NAME]" at bounding box center [1341, 181] width 172 height 18
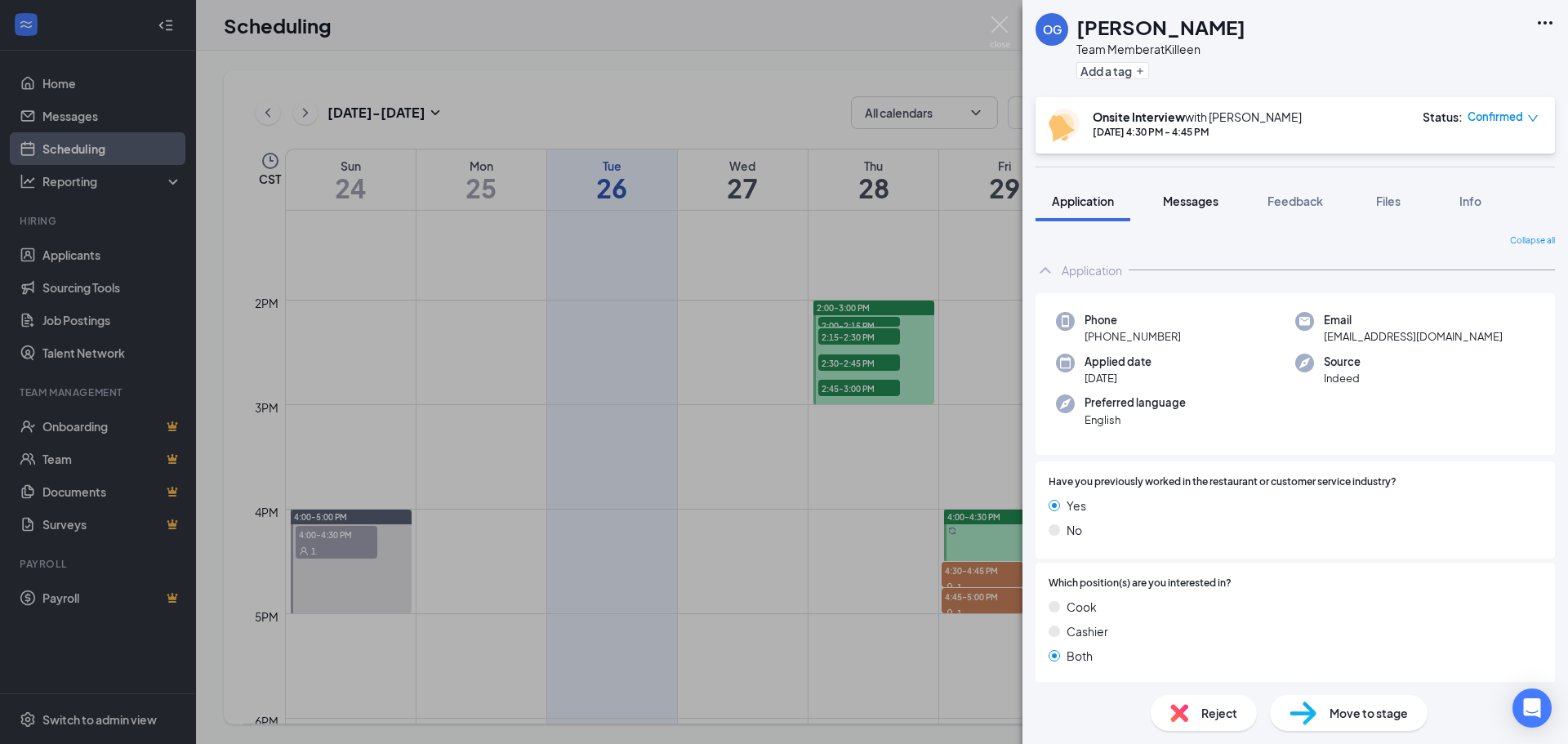
click at [1198, 196] on span "Messages" at bounding box center [1191, 200] width 56 height 15
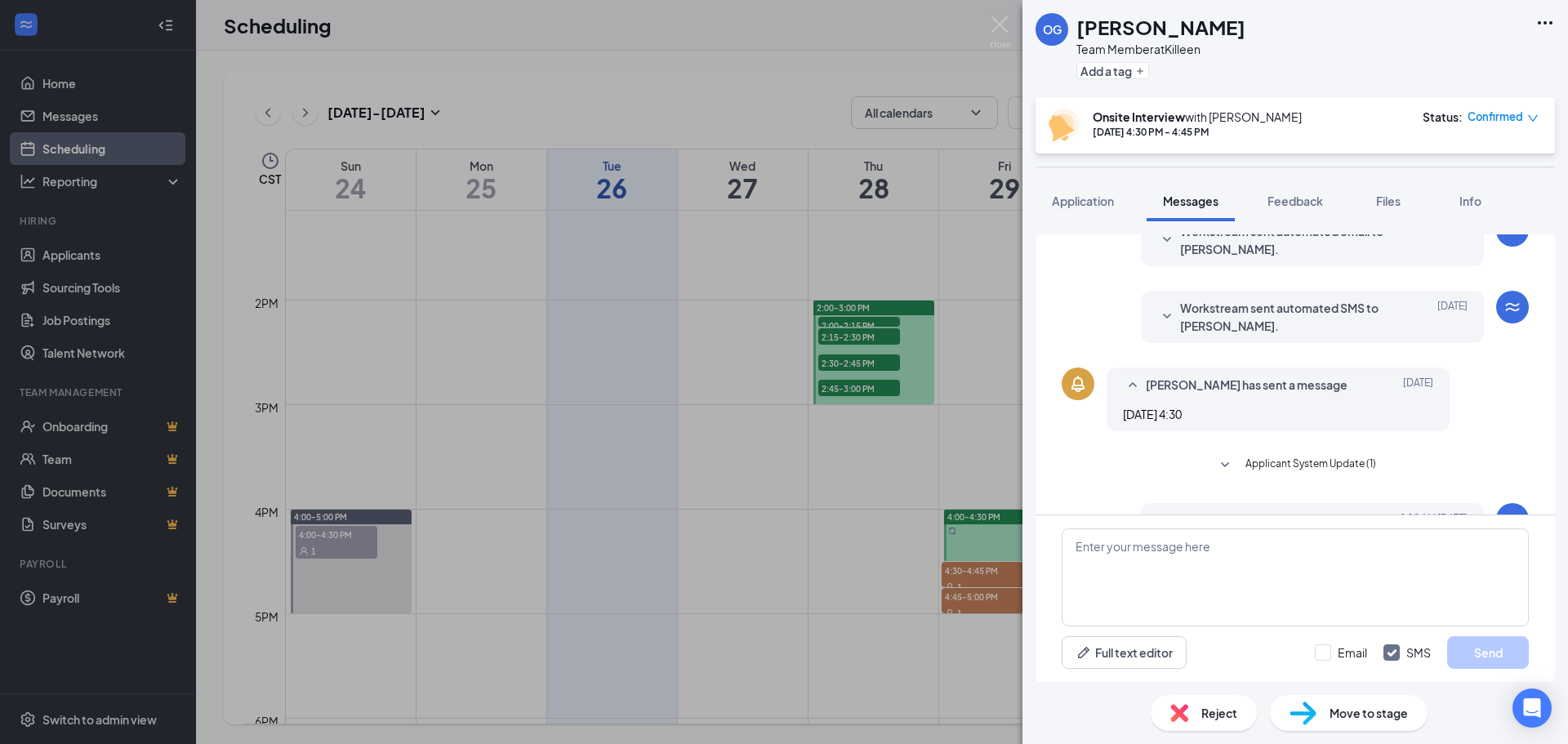
scroll to position [171, 0]
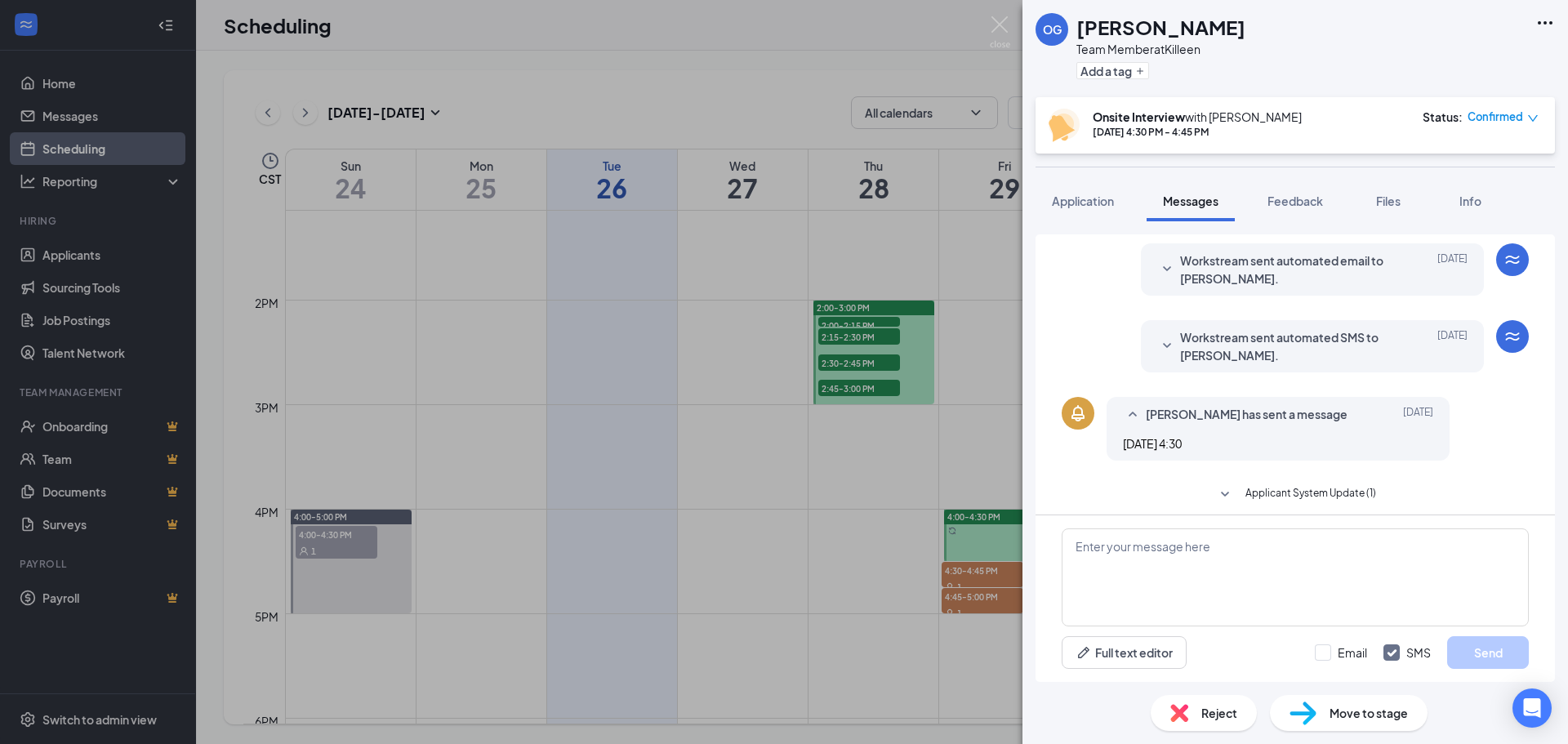
click at [1157, 339] on icon "SmallChevronDown" at bounding box center [1167, 346] width 20 height 20
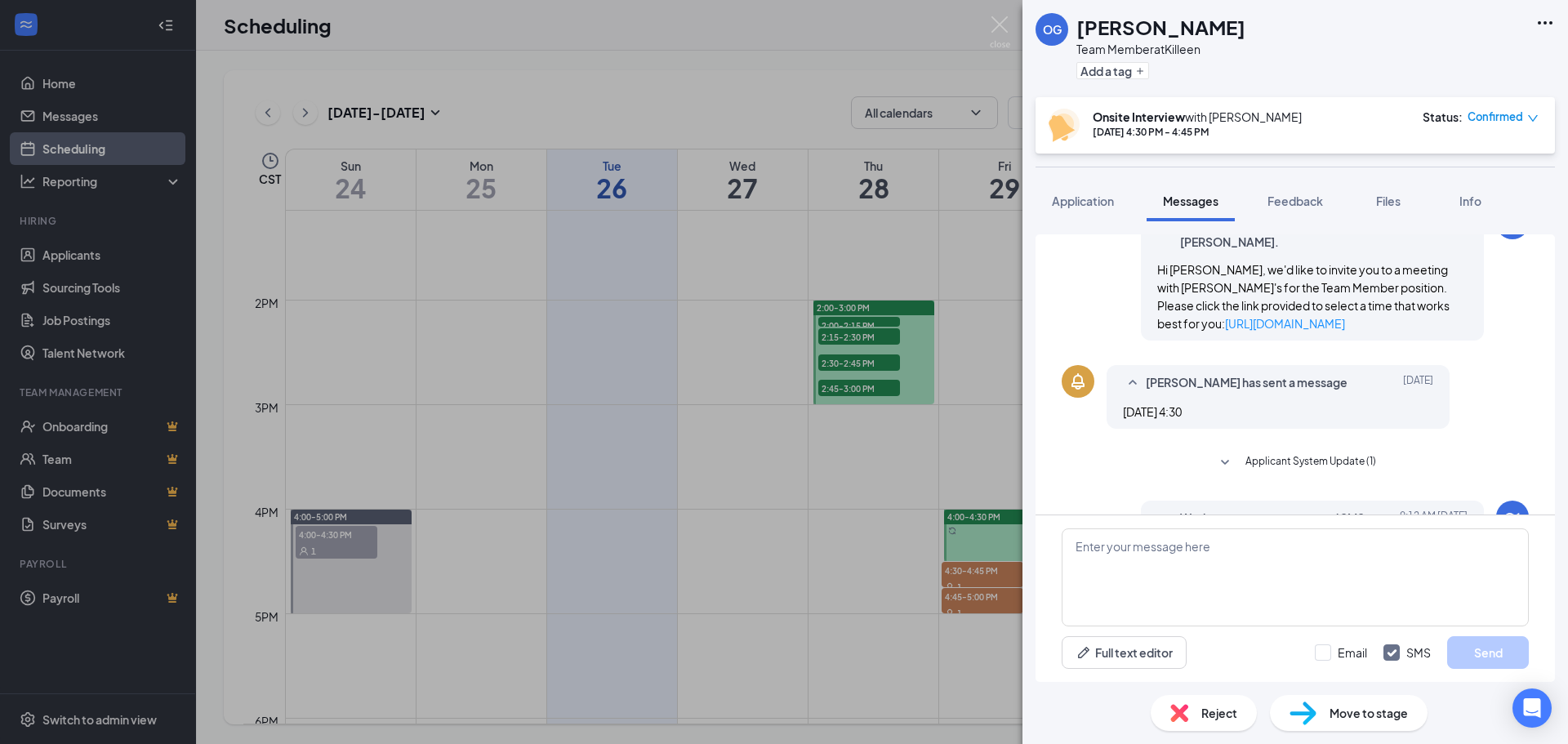
scroll to position [334, 0]
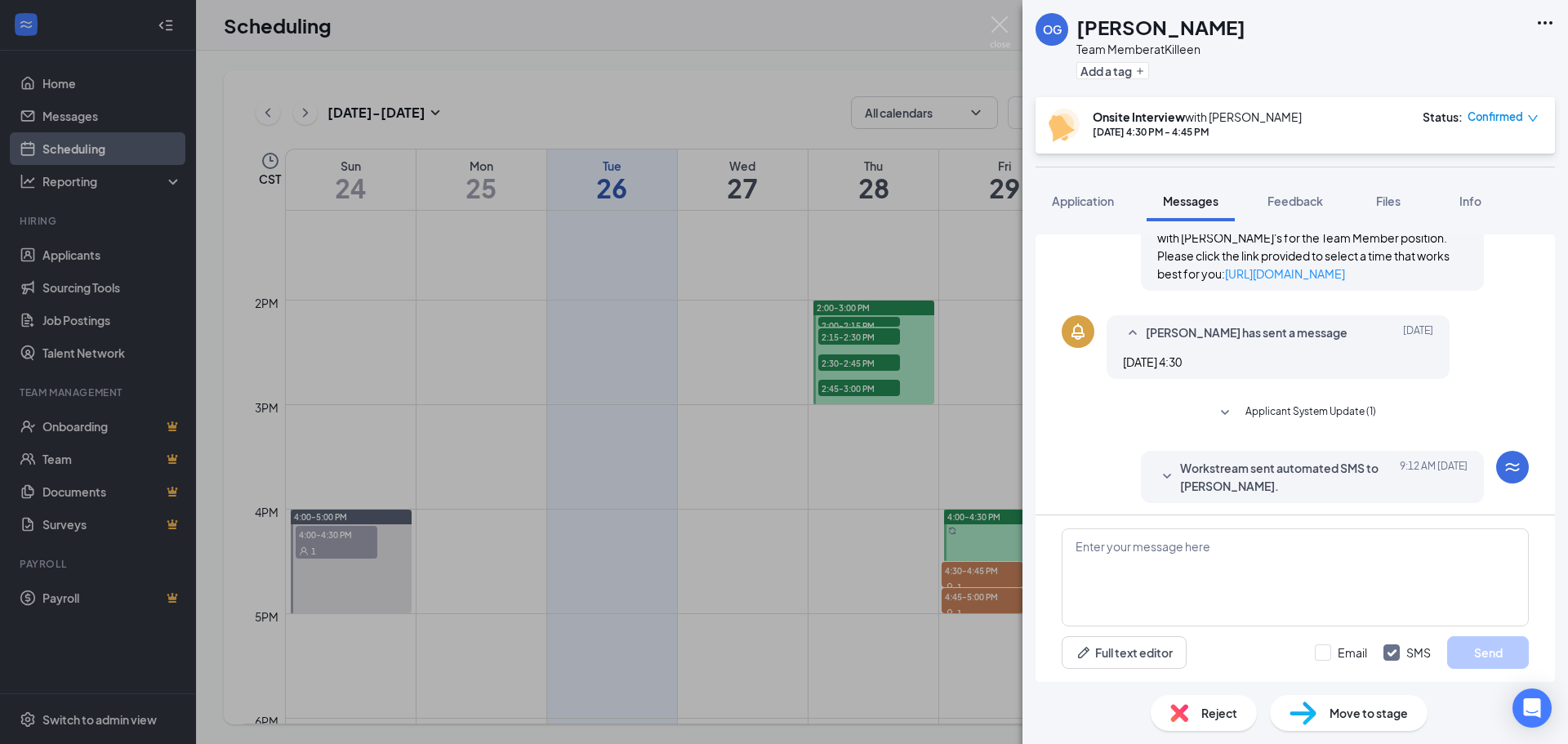
click at [891, 204] on div "OG [PERSON_NAME] Team Member at Killeen Add a tag Onsite Interview with [PERSON…" at bounding box center [784, 372] width 1568 height 744
